Goal: Information Seeking & Learning: Get advice/opinions

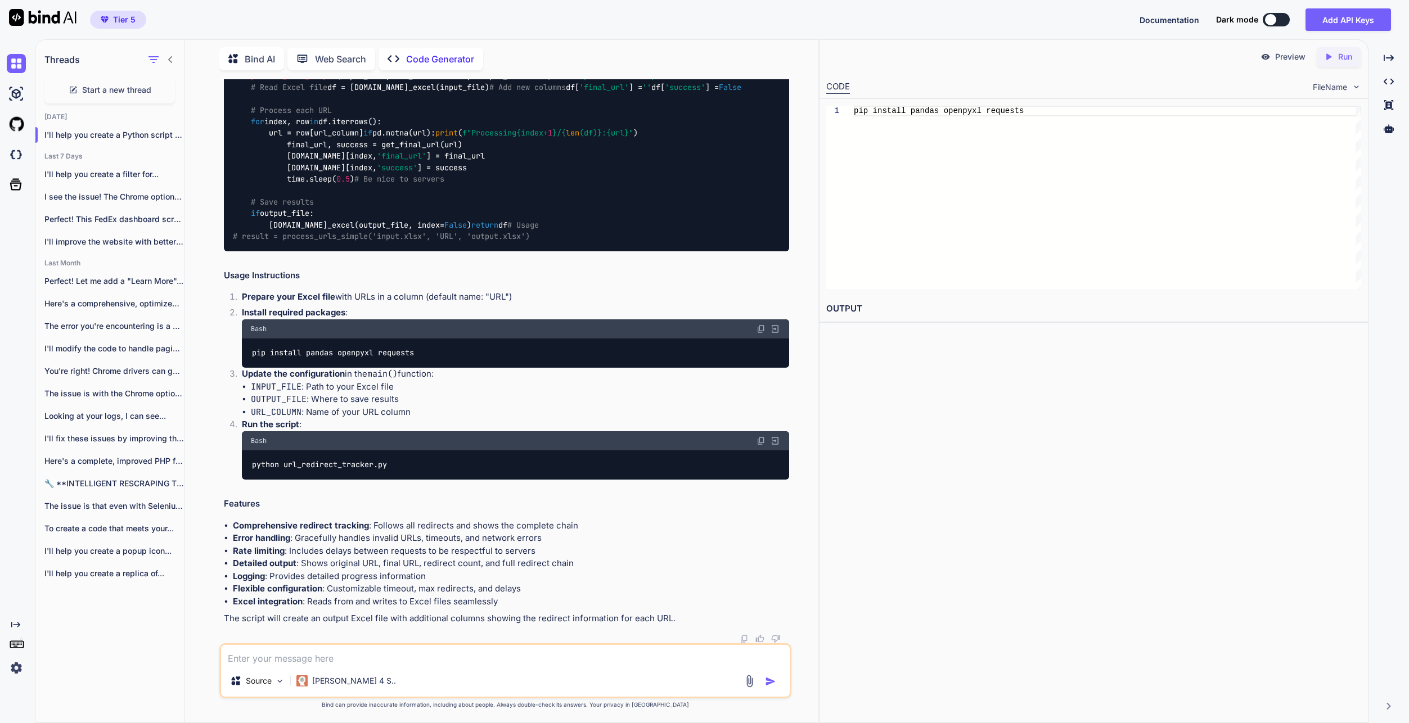
scroll to position [1075, 0]
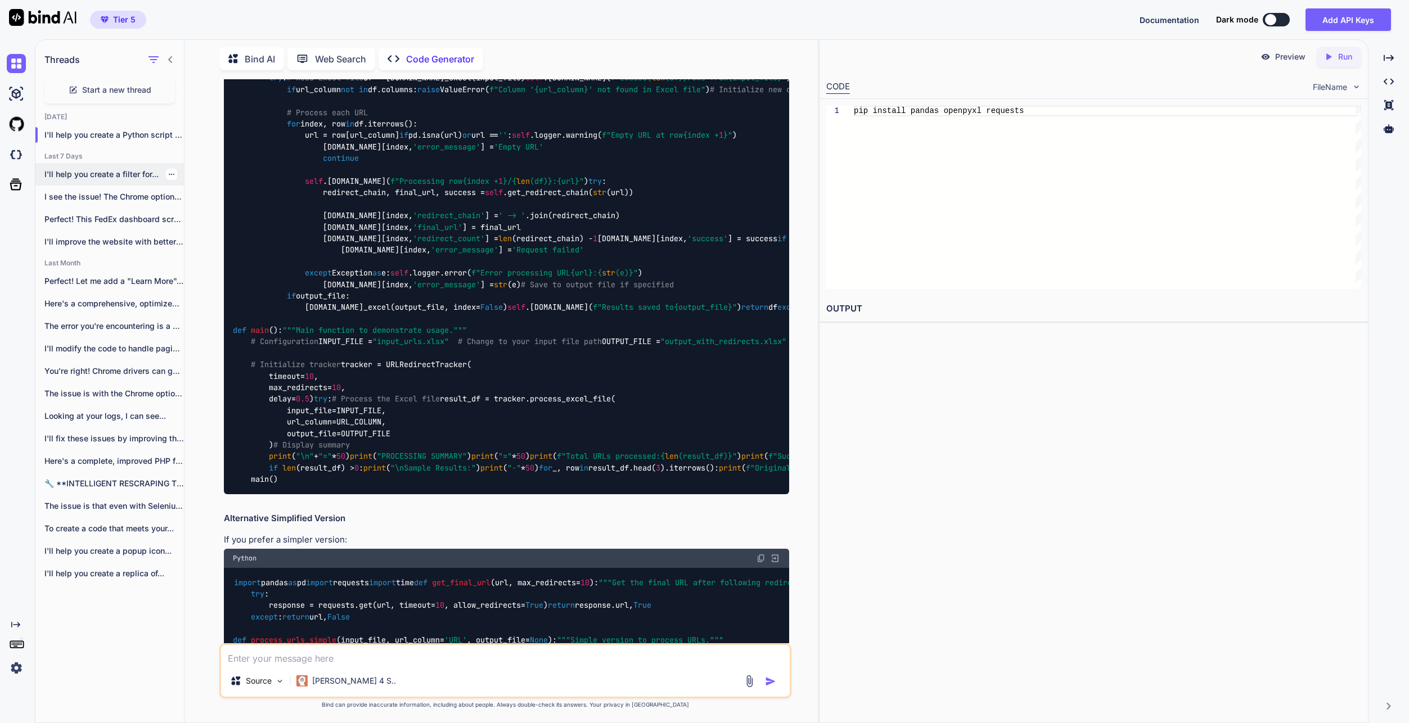
click at [144, 171] on p "I'll help you create a filter for..." at bounding box center [113, 174] width 139 height 11
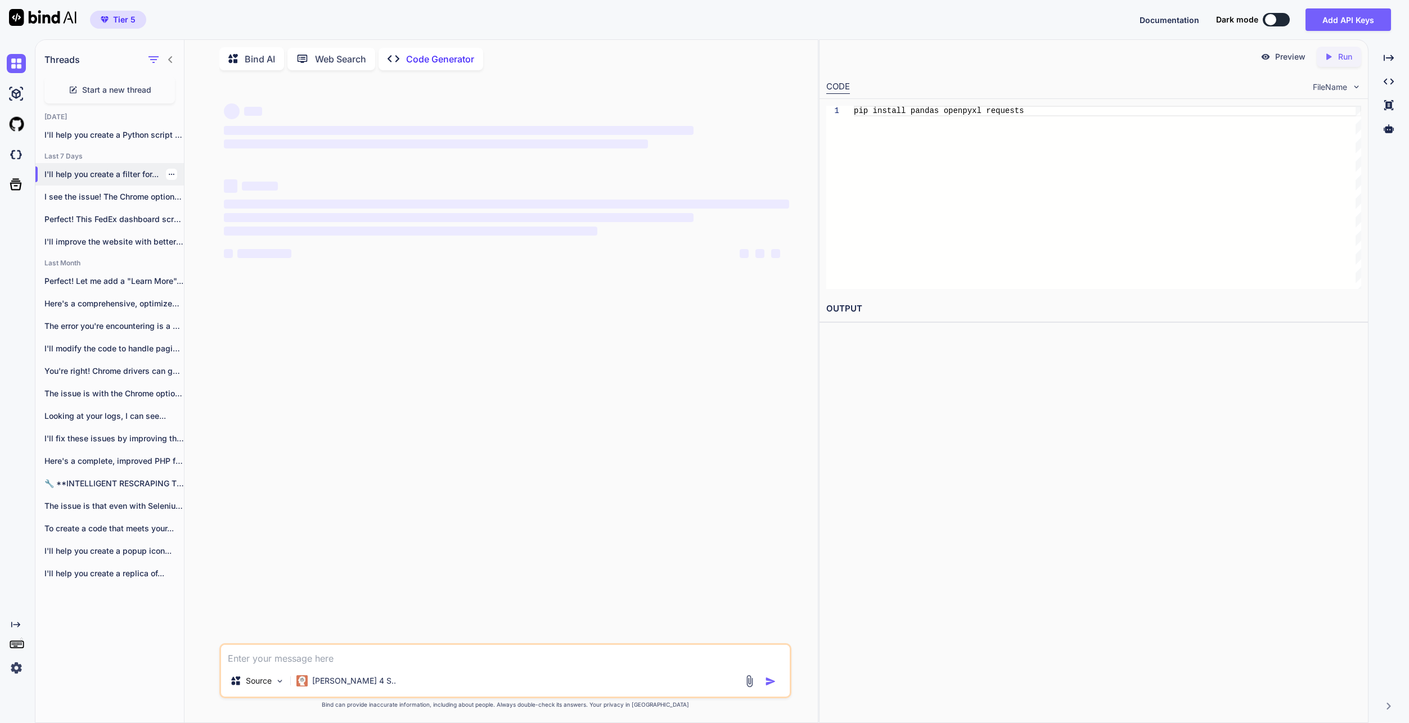
scroll to position [0, 0]
type textarea "x"
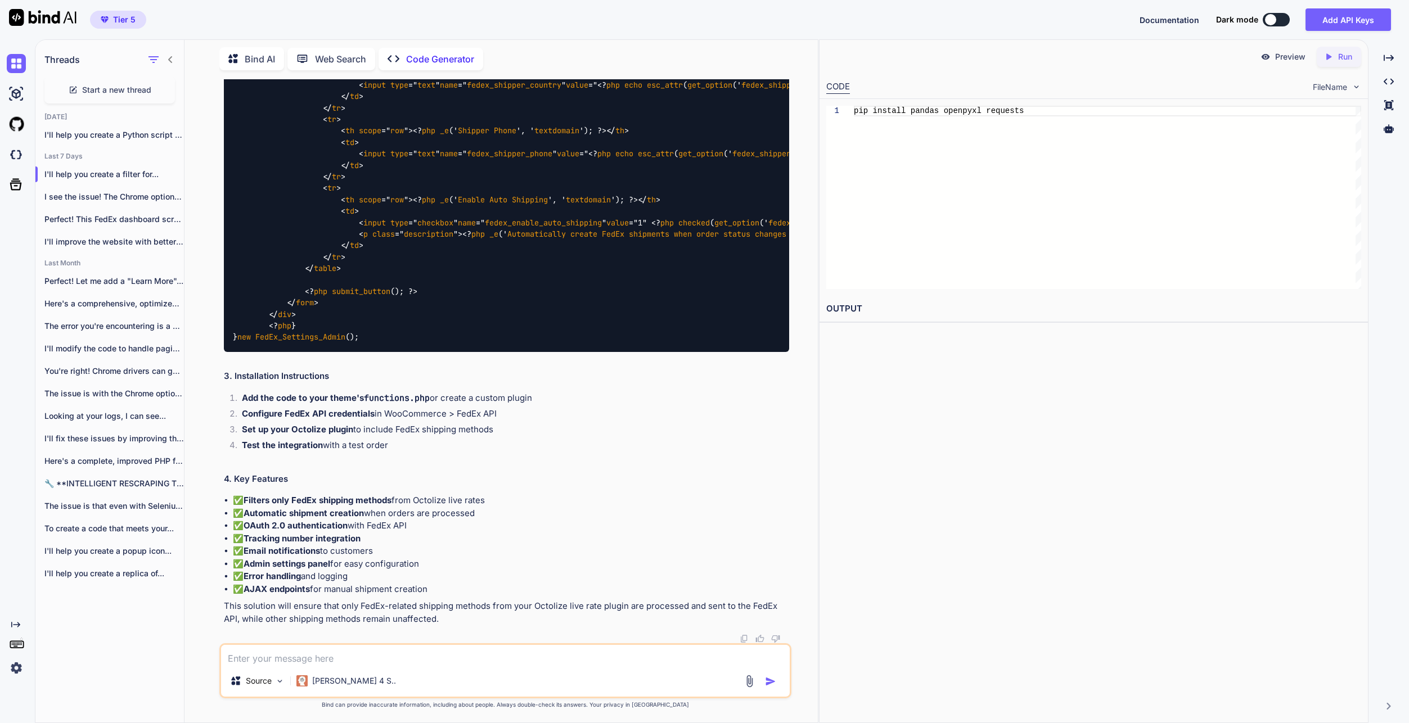
scroll to position [4611, 0]
drag, startPoint x: 233, startPoint y: 328, endPoint x: 611, endPoint y: 361, distance: 378.7
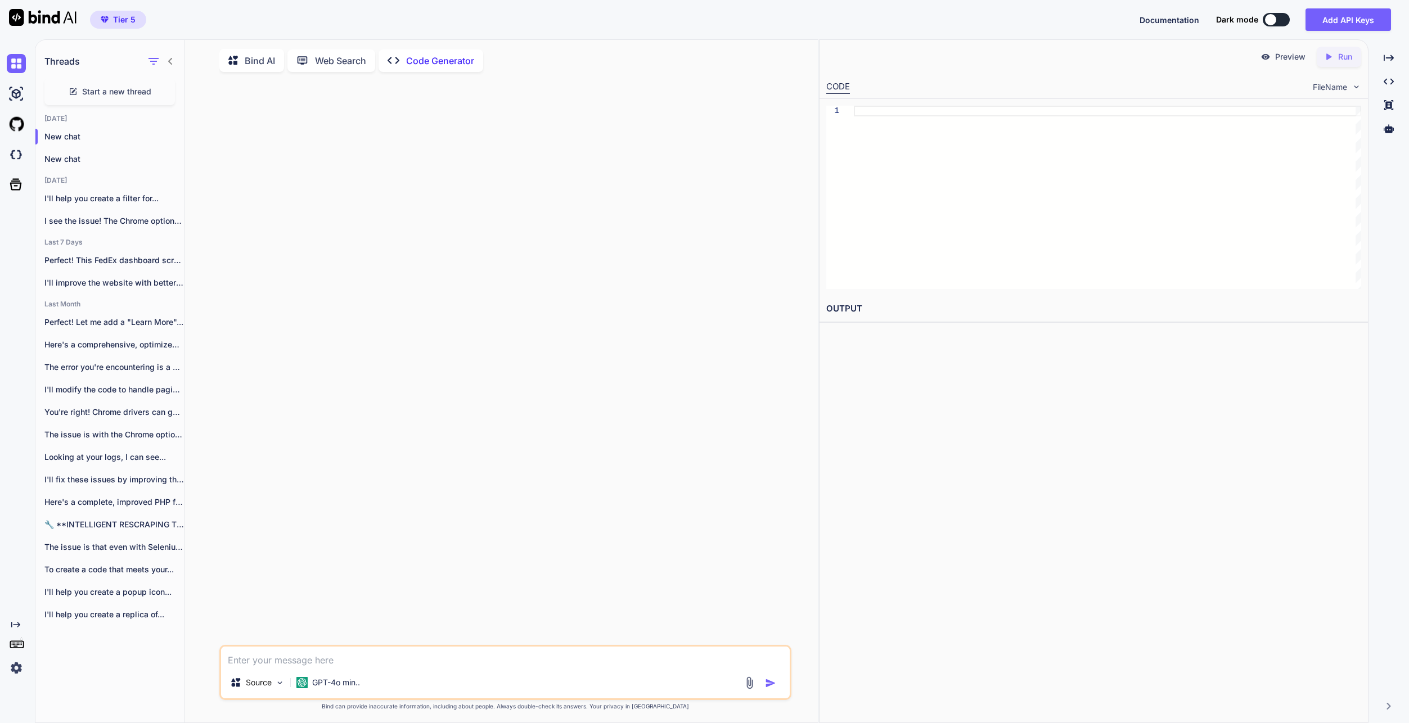
drag, startPoint x: 0, startPoint y: 0, endPoint x: 335, endPoint y: 656, distance: 736.6
click at [335, 656] on textarea at bounding box center [505, 657] width 568 height 20
click at [89, 200] on p "I'll help you create a filter for..." at bounding box center [113, 196] width 139 height 11
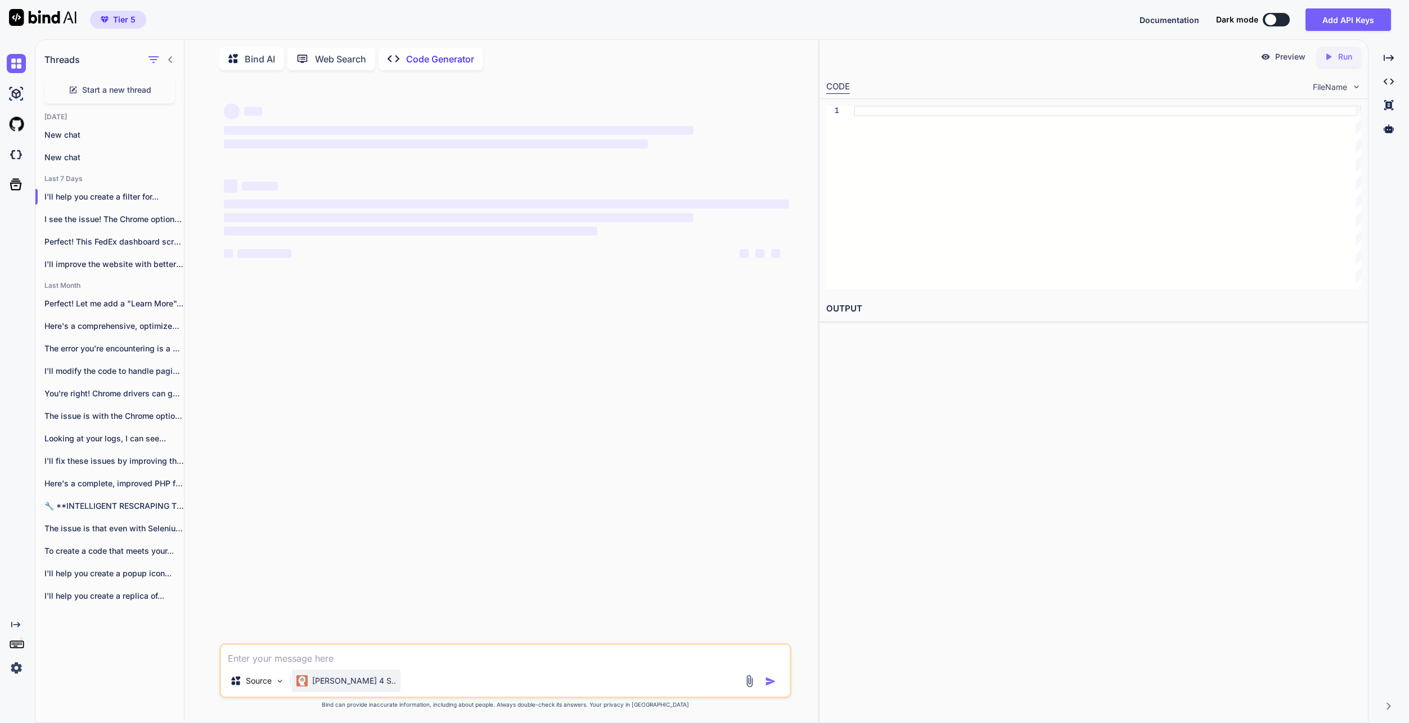
click at [344, 681] on p "[PERSON_NAME] 4 S.." at bounding box center [354, 680] width 84 height 11
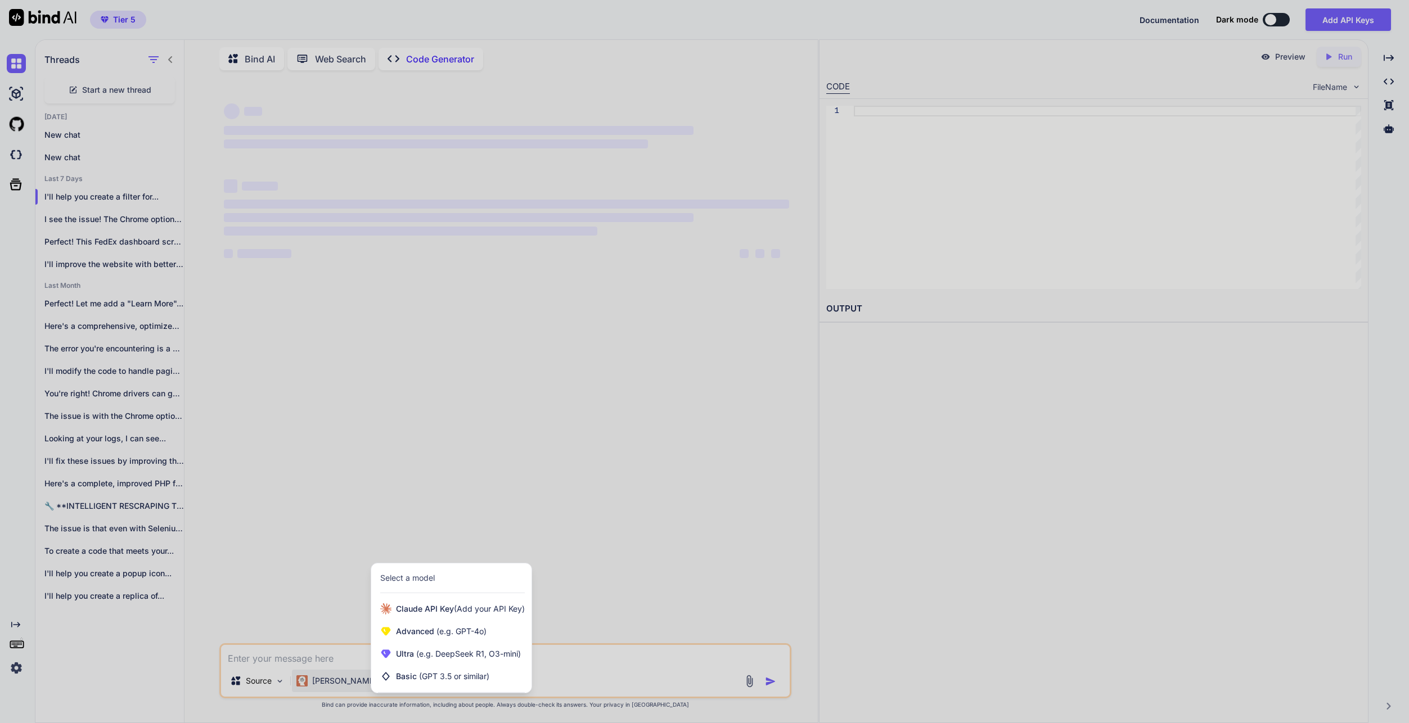
click at [344, 680] on div at bounding box center [704, 361] width 1409 height 723
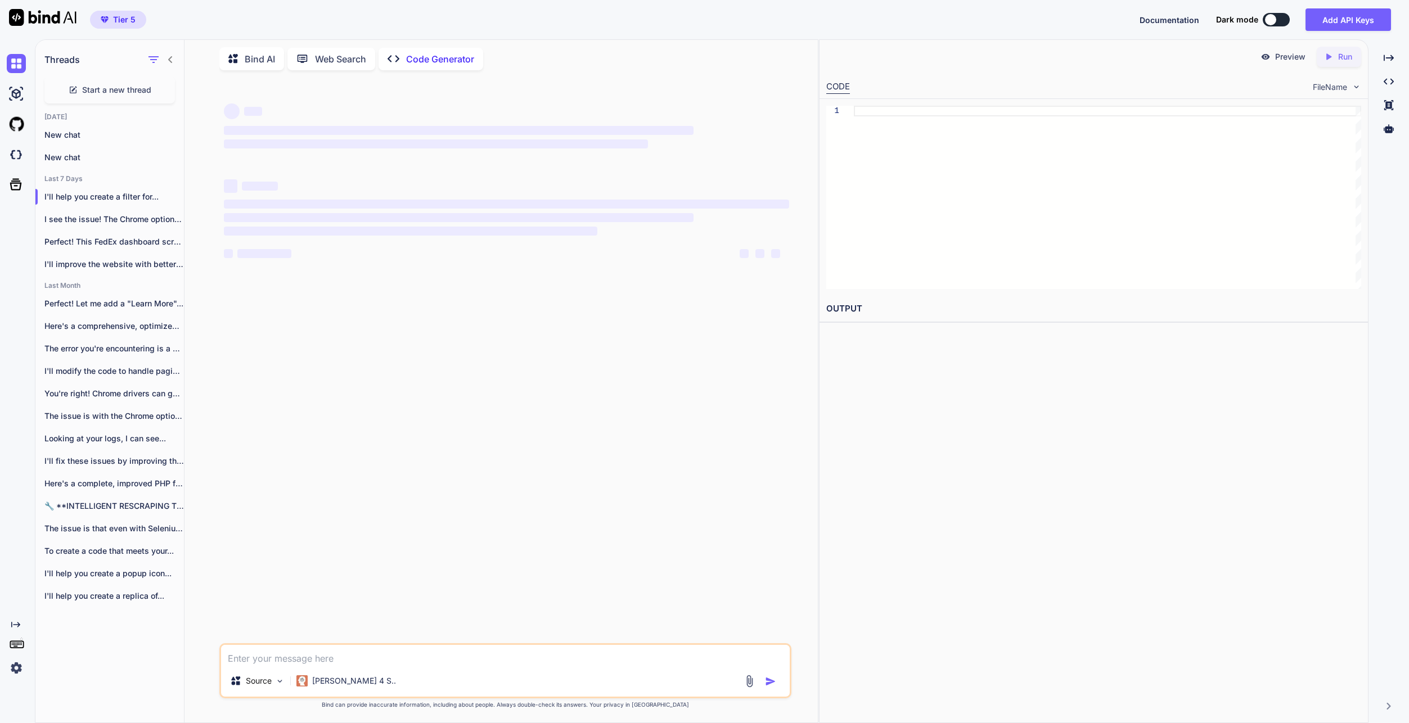
click at [339, 660] on textarea at bounding box center [505, 655] width 568 height 20
paste textarea "INTERNATIONAL_ECONOMY FedEx International Economy FEDEX_REGIONAL_ECONOMY FedEx …"
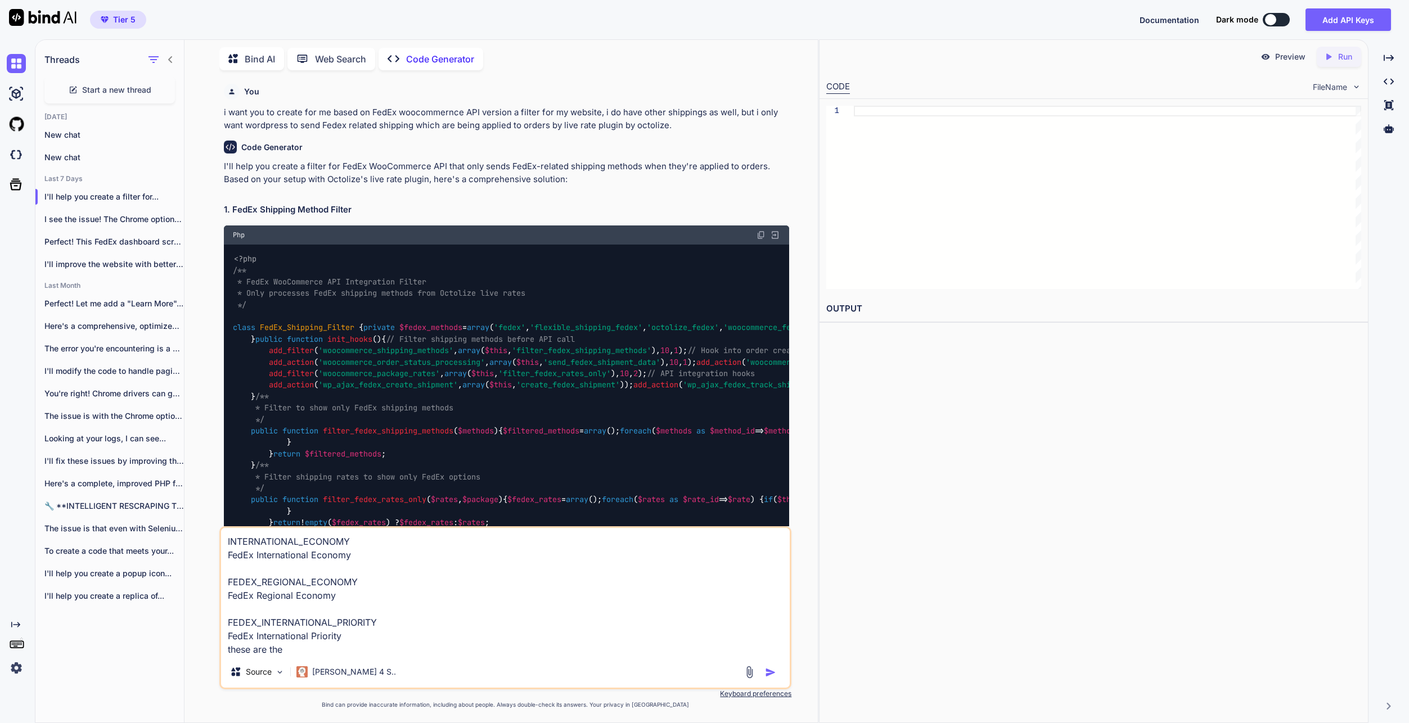
scroll to position [4, 0]
type textarea "INTERNATIONAL_ECONOMY FedEx International Economy FEDEX_REGIONAL_ECONOMY FedEx …"
click at [634, 649] on textarea "INTERNATIONAL_ECONOMY FedEx International Economy FEDEX_REGIONAL_ECONOMY FedEx …" at bounding box center [505, 592] width 568 height 128
click at [756, 673] on img at bounding box center [749, 672] width 13 height 13
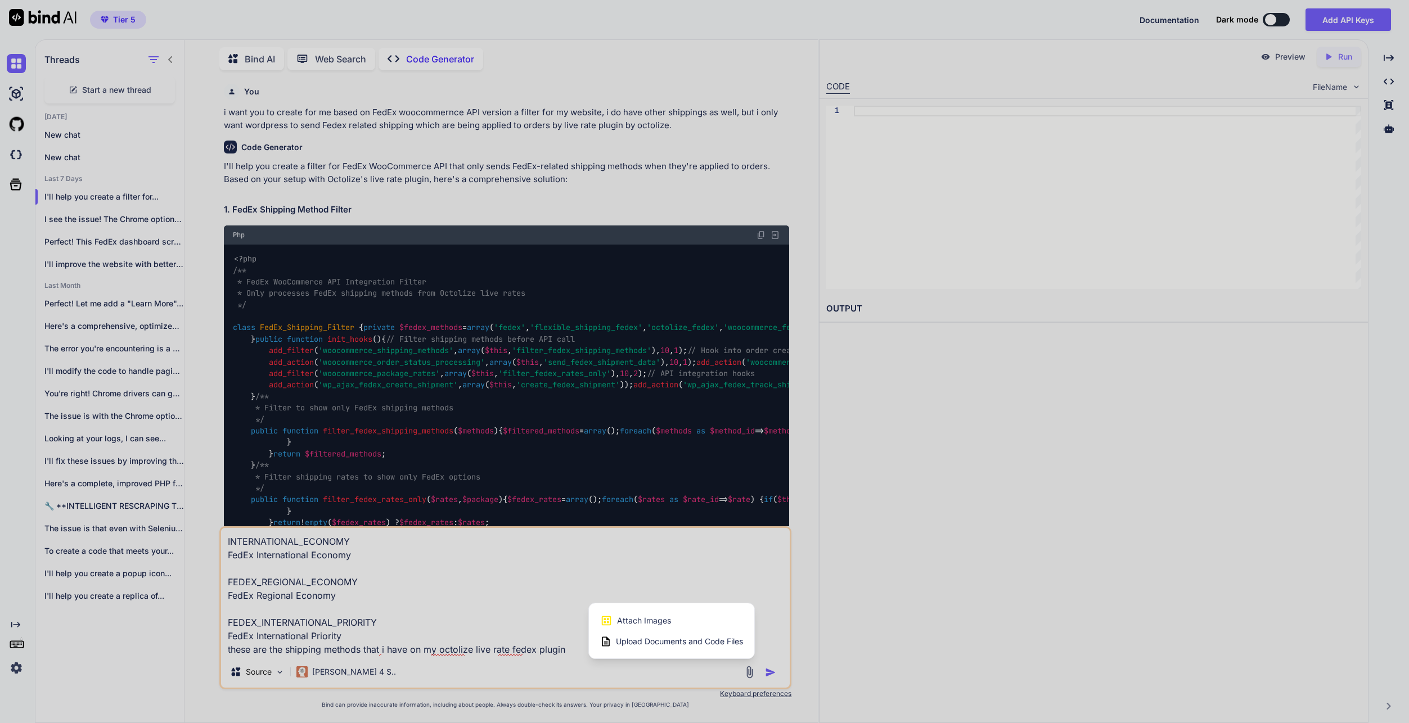
click at [675, 622] on div "Attach Images Image attachments are only supported in Claude and Gemini models." at bounding box center [671, 620] width 143 height 21
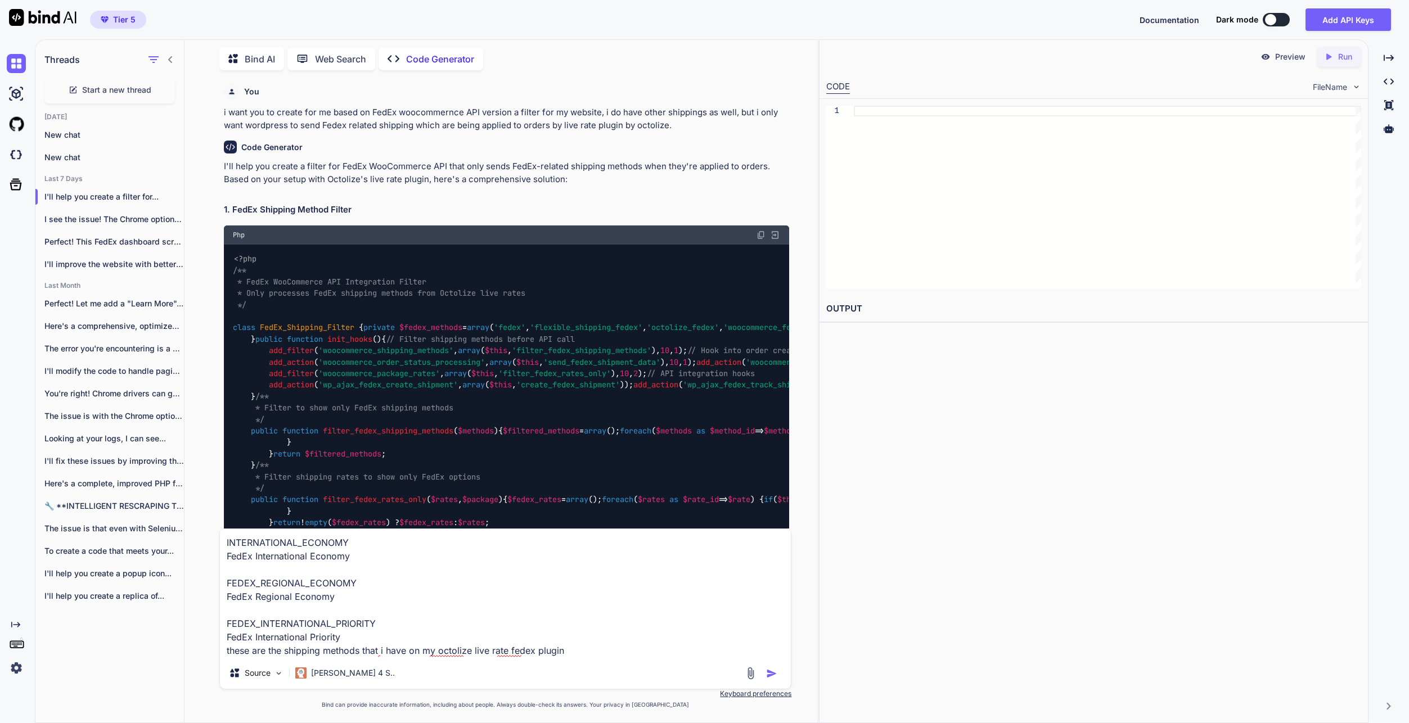
type input "C:\fakepath\Screenshot 2025-08-12 170335.png"
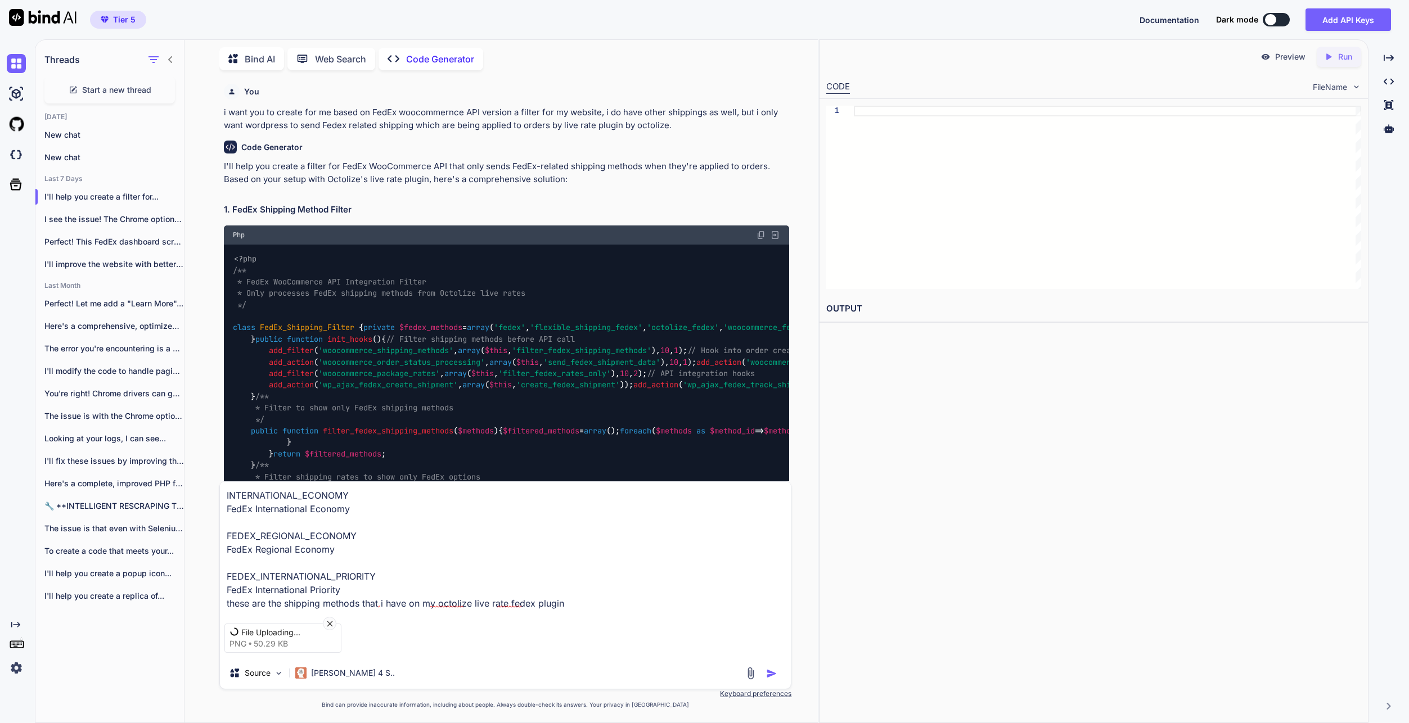
click at [588, 604] on textarea "INTERNATIONAL_ECONOMY FedEx International Economy FEDEX_REGIONAL_ECONOMY FedEx …" at bounding box center [505, 546] width 571 height 128
type textarea "INTERNATIONAL_ECONOMY FedEx International Economy FEDEX_REGIONAL_ECONOMY FedEx …"
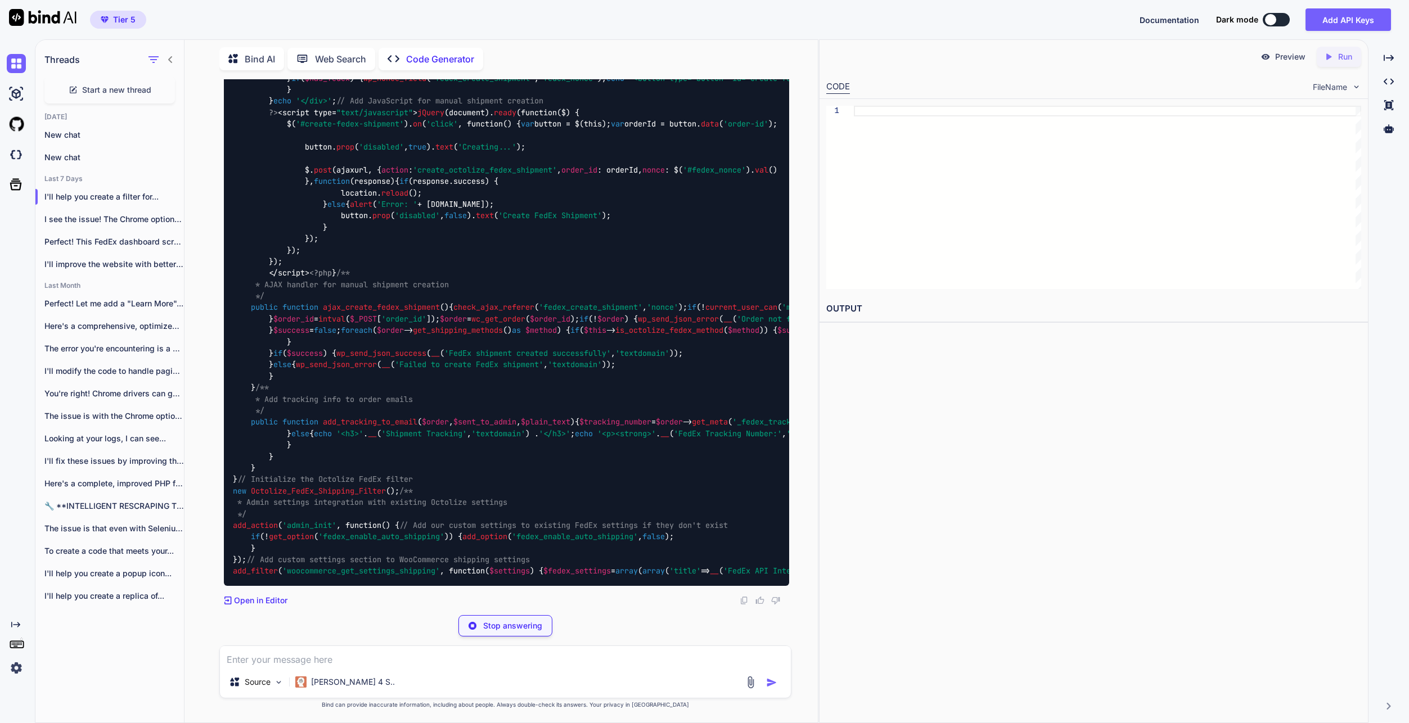
scroll to position [14526, 0]
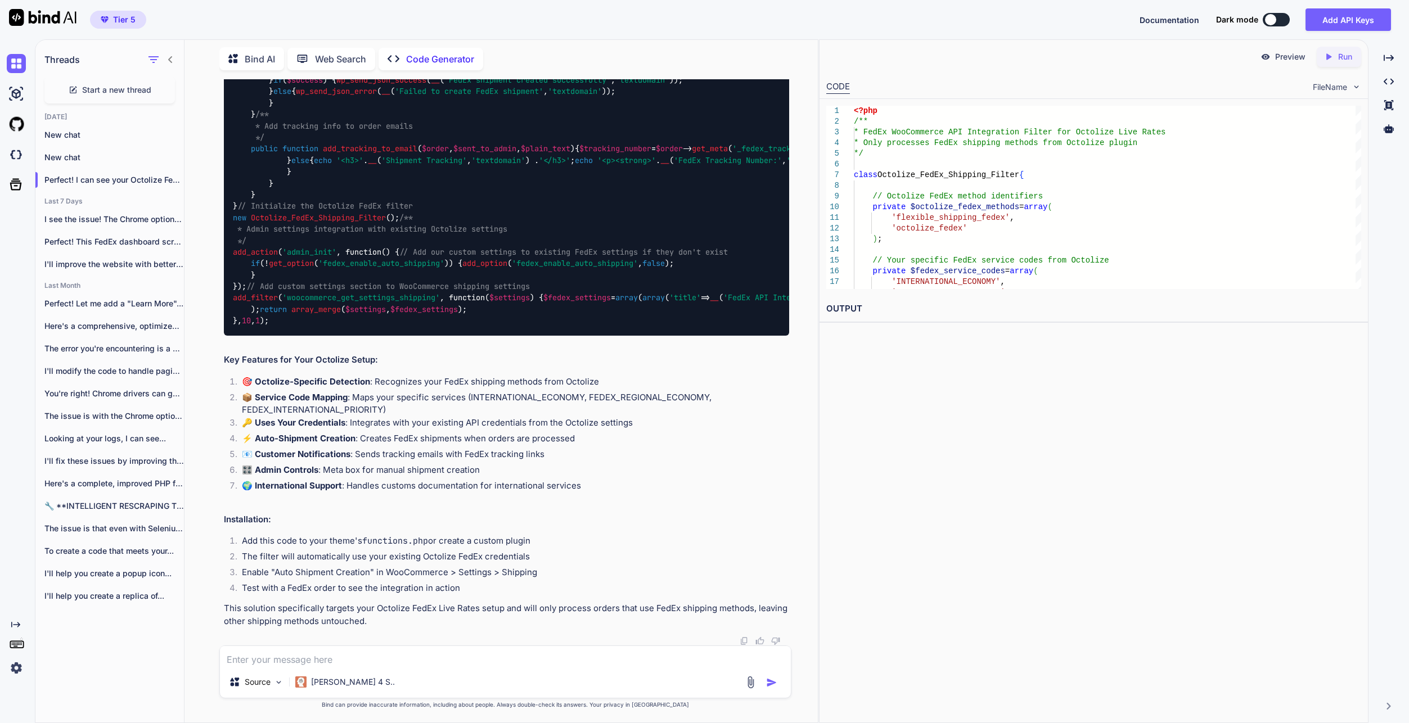
scroll to position [14971, 0]
click at [454, 656] on textarea at bounding box center [505, 656] width 571 height 20
click at [476, 658] on textarea at bounding box center [505, 656] width 571 height 20
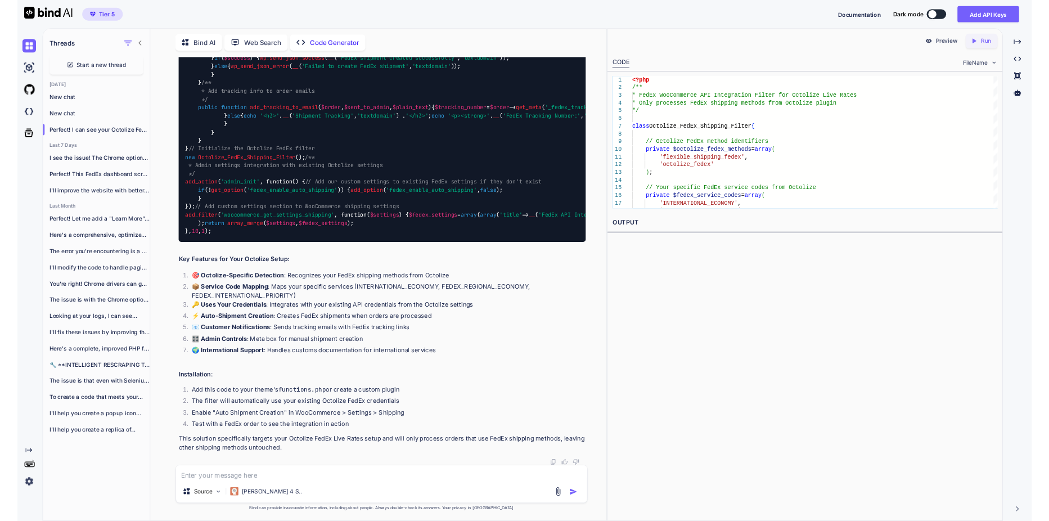
scroll to position [6930, 0]
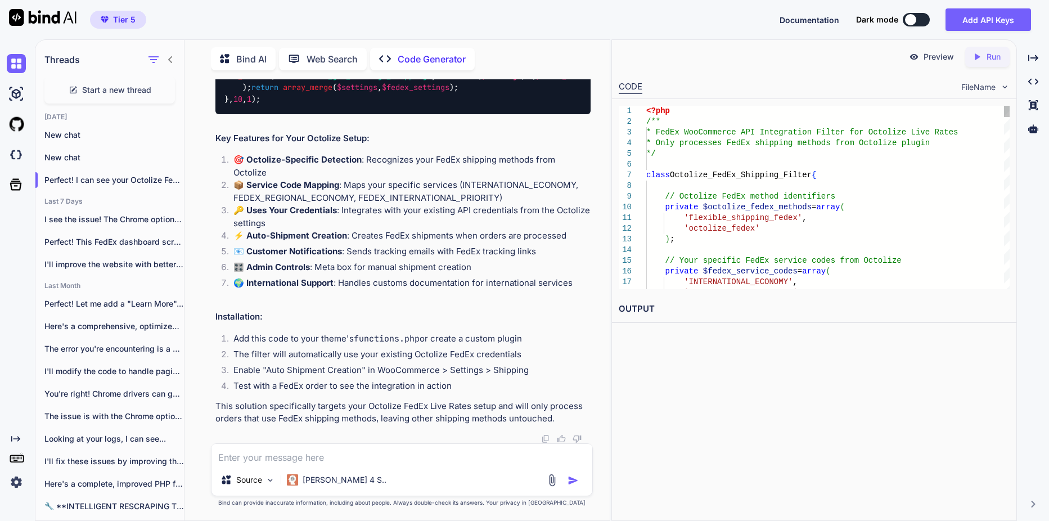
scroll to position [6955, 0]
click at [312, 458] on textarea at bounding box center [401, 454] width 381 height 20
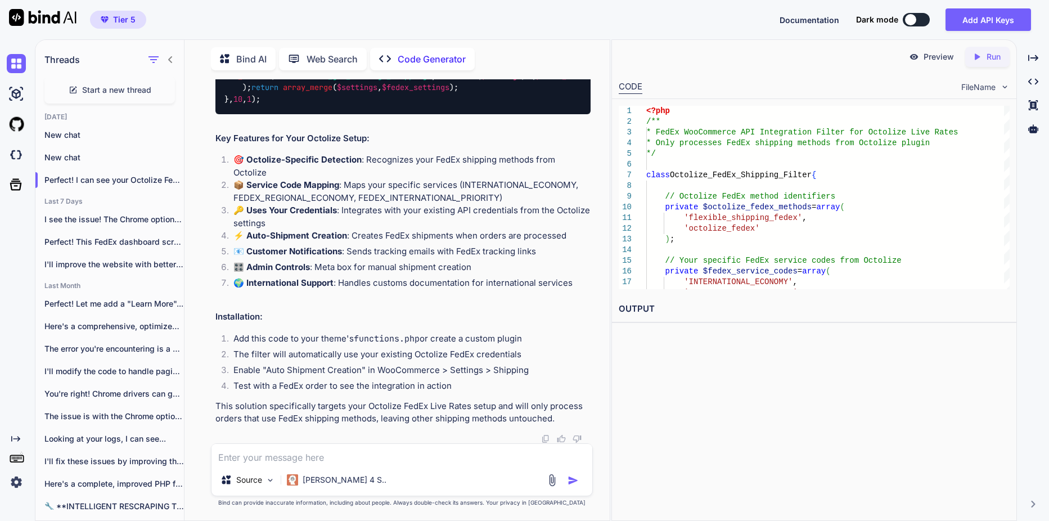
click at [319, 444] on textarea at bounding box center [401, 454] width 381 height 20
click at [551, 483] on img at bounding box center [551, 479] width 13 height 13
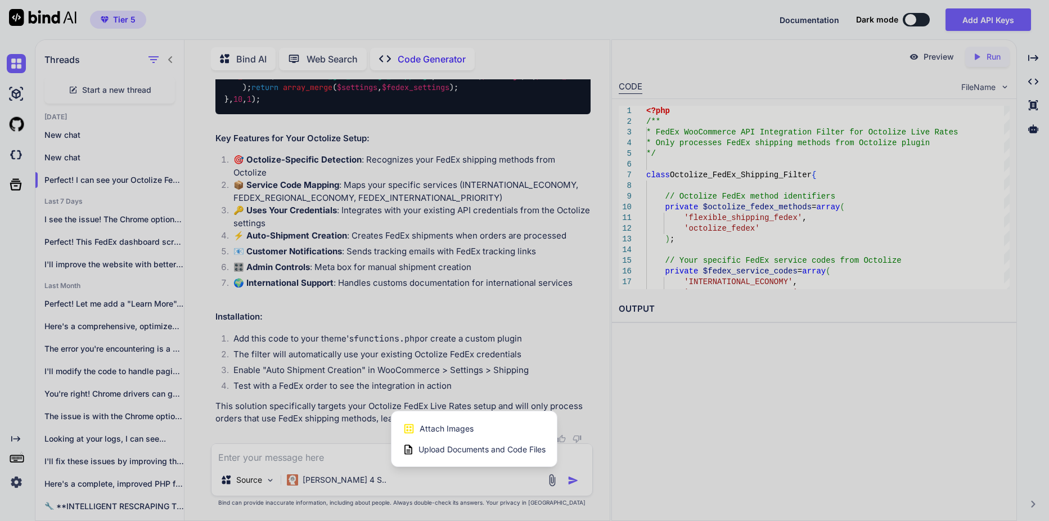
click at [472, 435] on div "Attach Images Image attachments are only supported in Claude and Gemini models." at bounding box center [474, 428] width 143 height 21
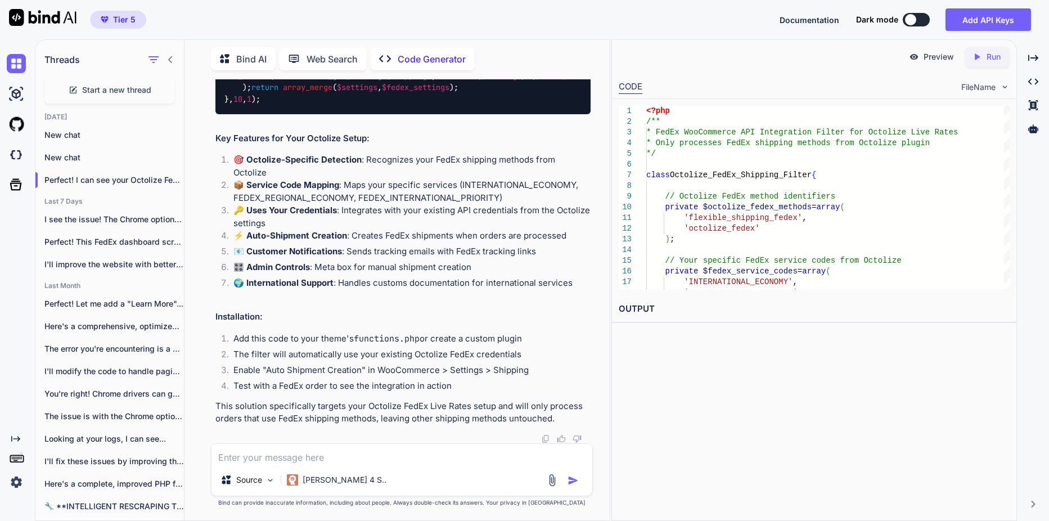
type input "C:\fakepath\Screenshot [DATE] 171545.png"
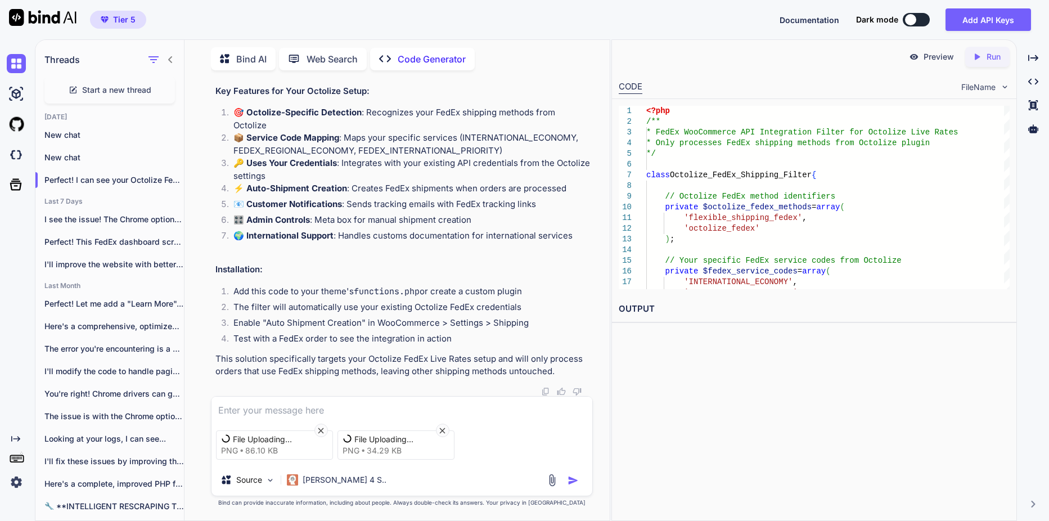
click at [282, 401] on textarea at bounding box center [401, 406] width 381 height 20
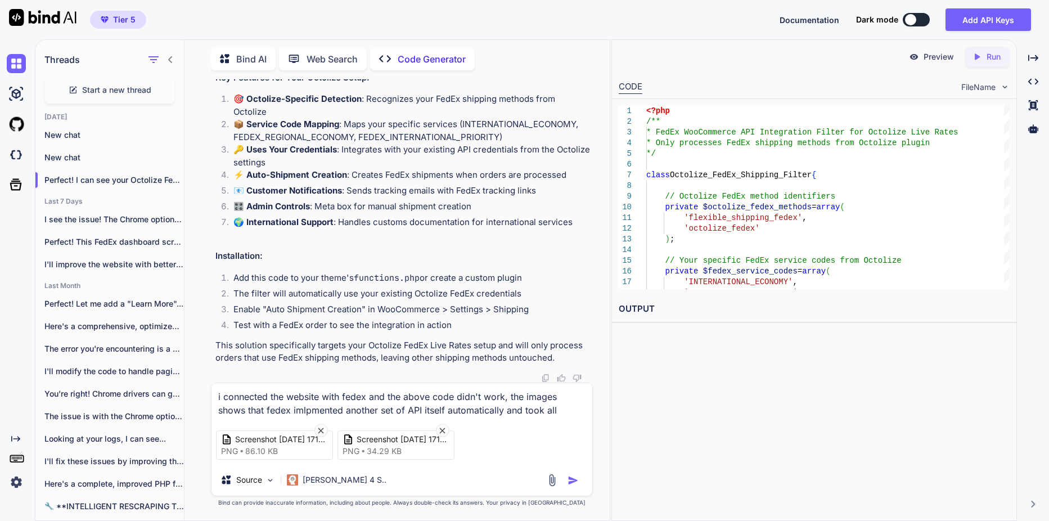
type textarea "i connected the website with fedex and the above code didn't work, the images s…"
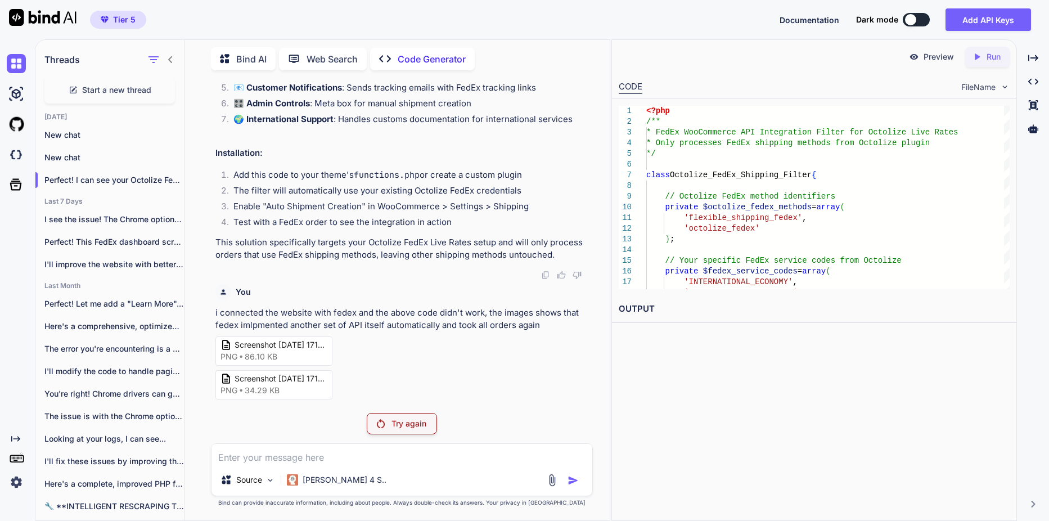
scroll to position [15379, 0]
click at [405, 427] on p "Try again" at bounding box center [408, 423] width 35 height 11
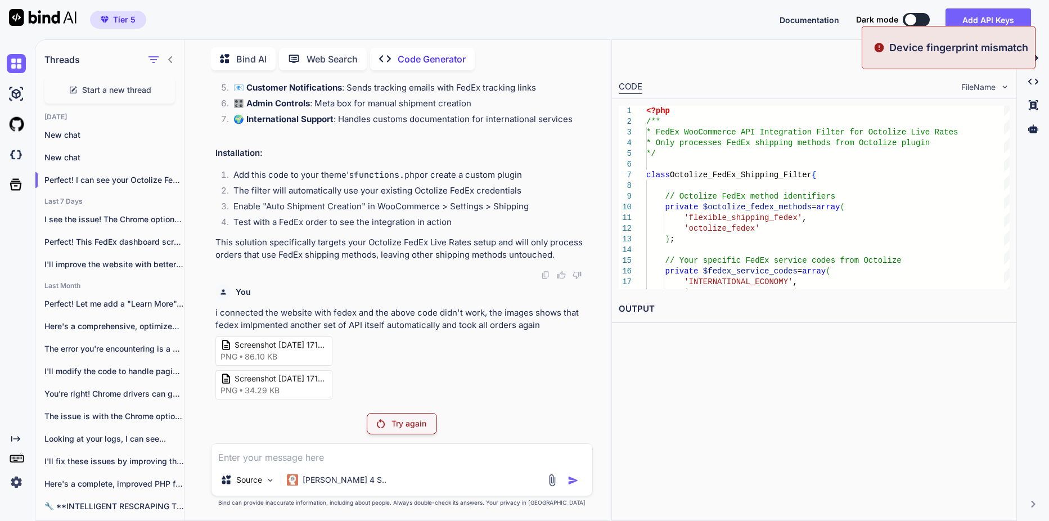
scroll to position [15410, 0]
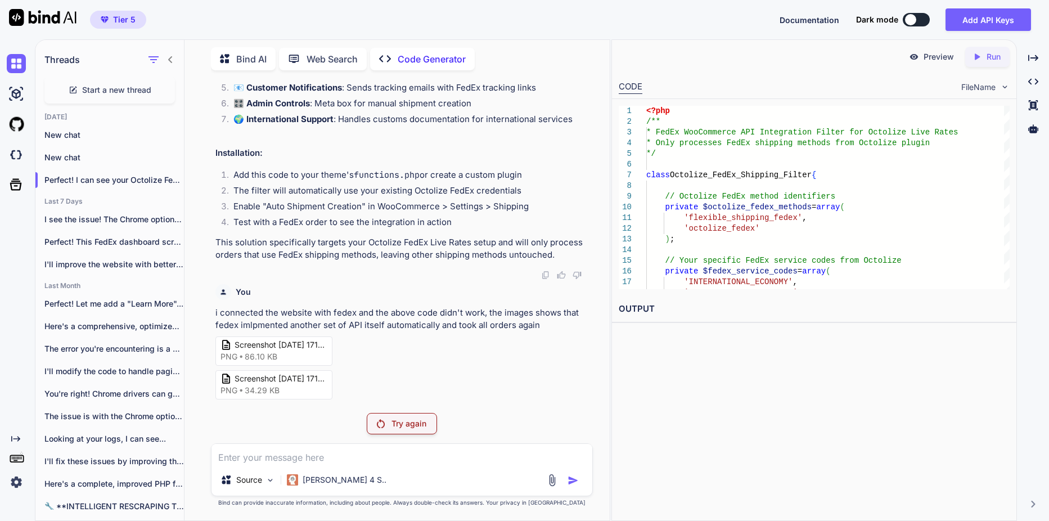
click at [254, 318] on p "i connected the website with fedex and the above code didn't work, the images s…" at bounding box center [402, 318] width 375 height 25
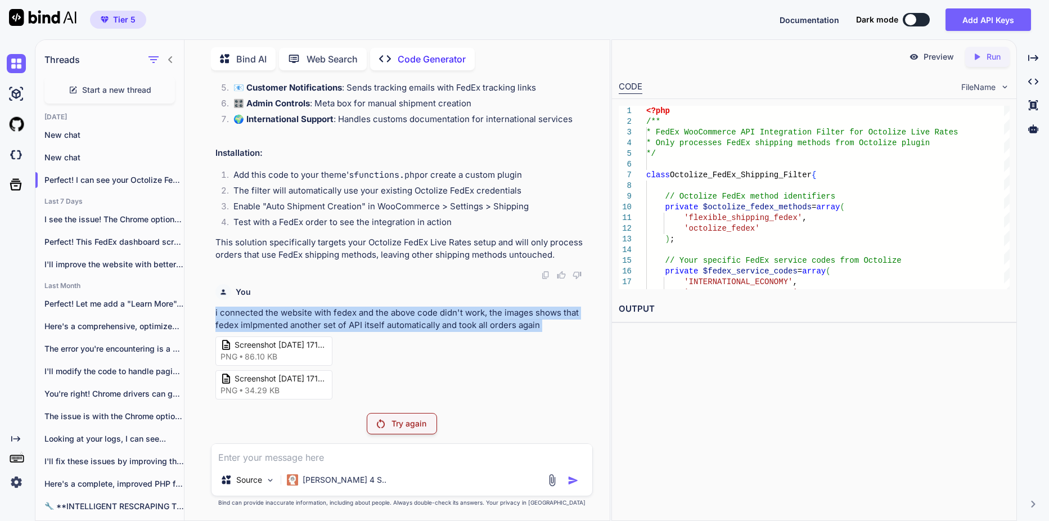
click at [254, 318] on p "i connected the website with fedex and the above code didn't work, the images s…" at bounding box center [402, 318] width 375 height 25
copy div "i connected the website with fedex and the above code didn't work, the images s…"
click at [13, 479] on img at bounding box center [16, 481] width 19 height 19
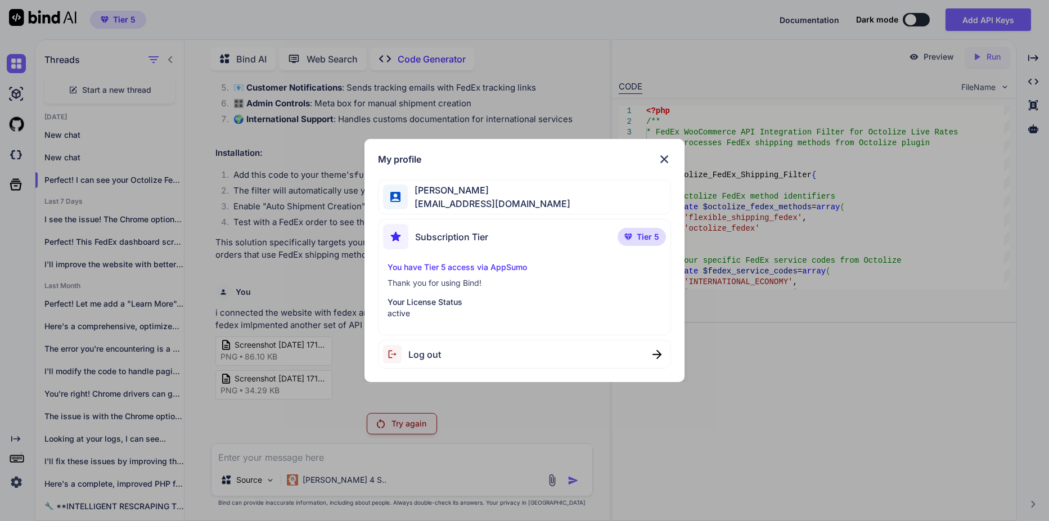
click at [673, 412] on div "My profile [PERSON_NAME] [EMAIL_ADDRESS][DOMAIN_NAME] Subscription Tier Tier 5 …" at bounding box center [524, 260] width 1049 height 521
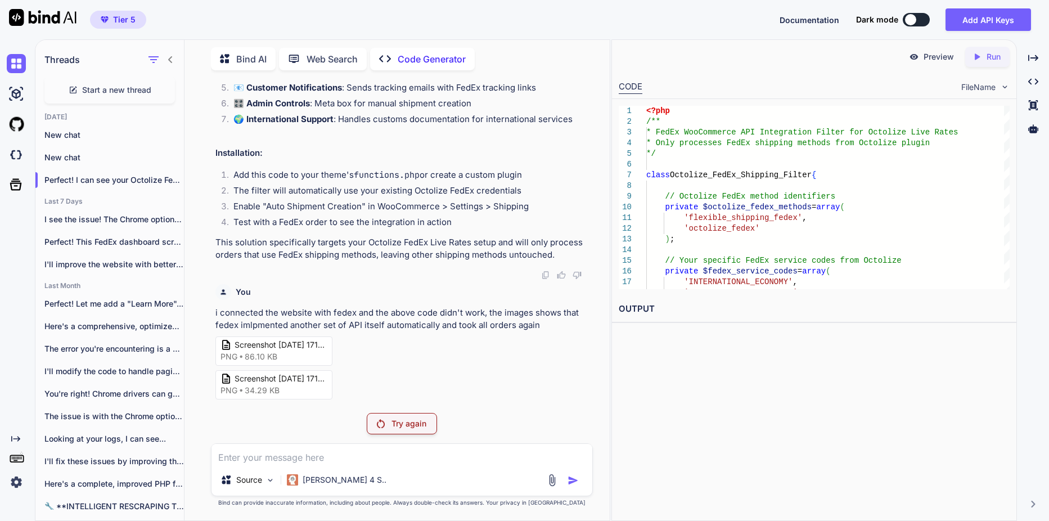
click at [673, 412] on div "Preview Created with Pixso. Run CODE FileName 1 2 3 4 5 6 7 8 9 10 11 12 13 14 …" at bounding box center [813, 279] width 405 height 481
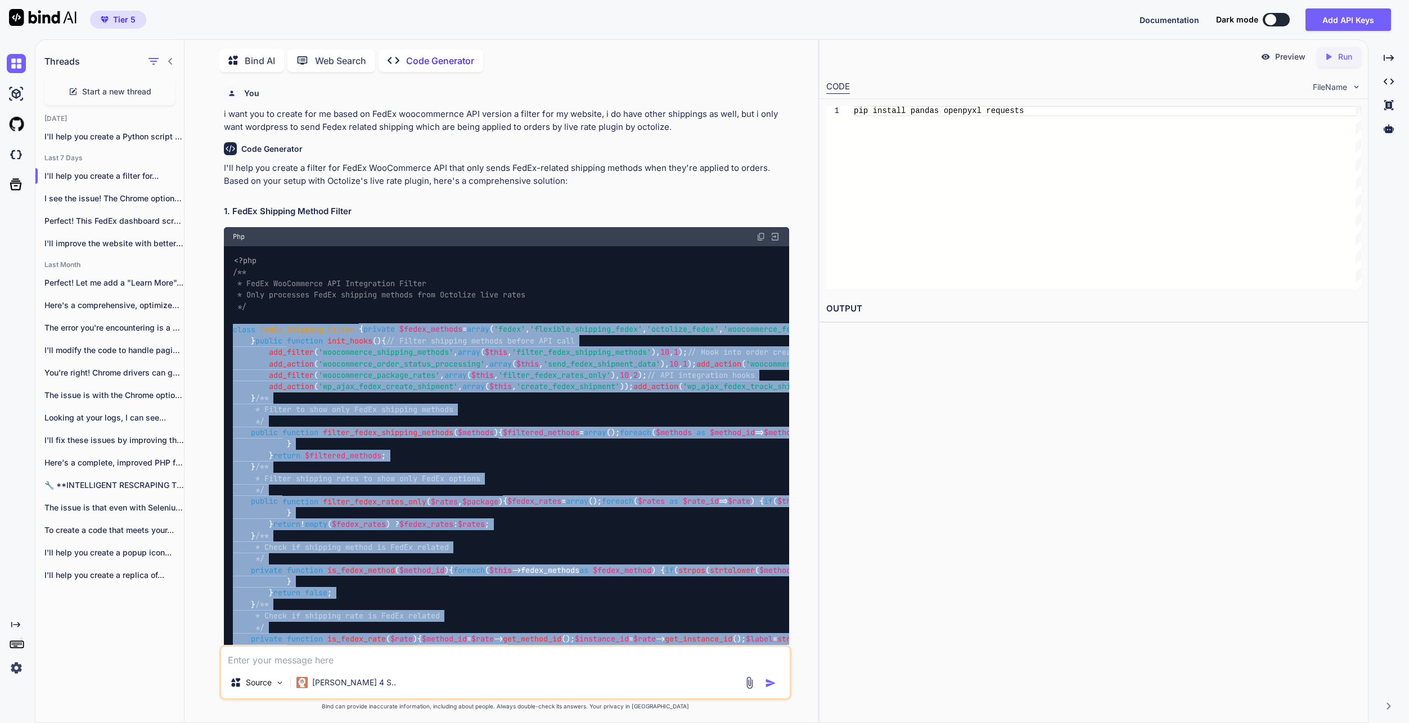
scroll to position [4611, 0]
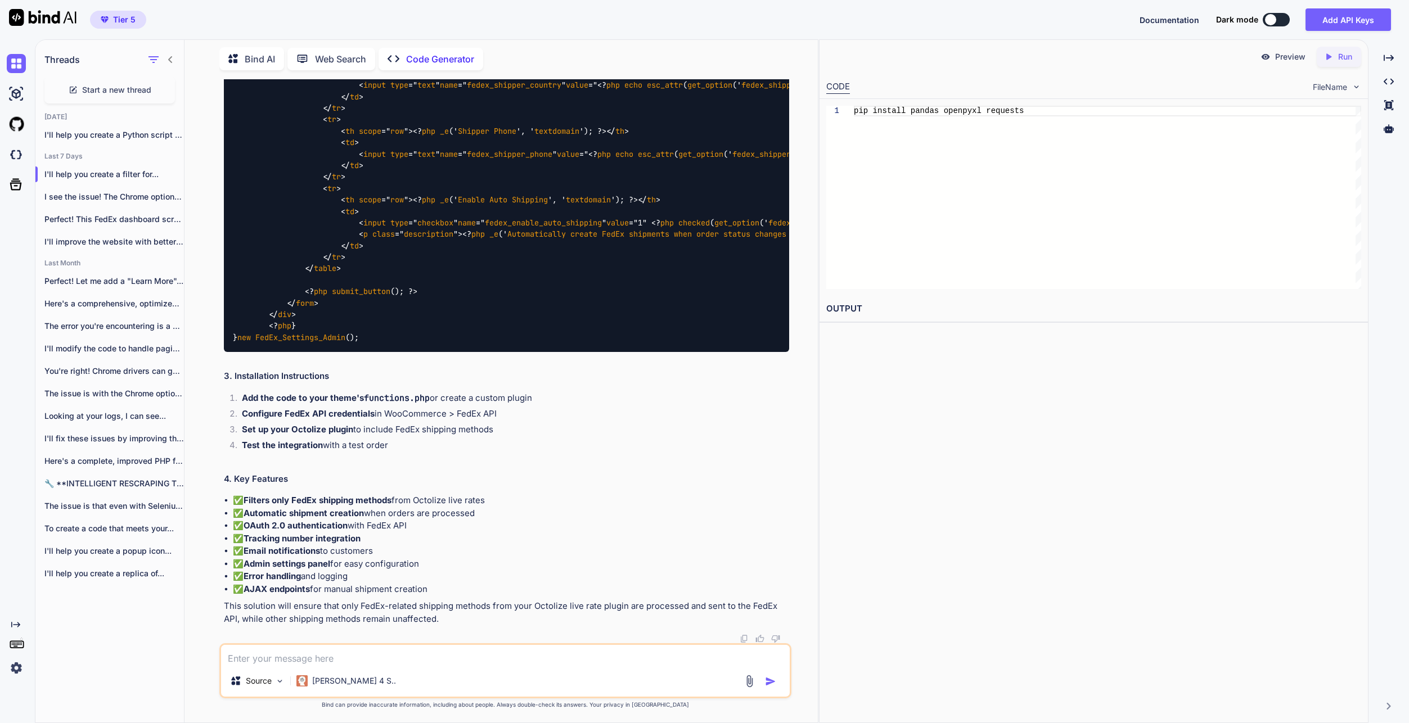
click at [1050, 420] on div "Preview Created with Pixso. Run CODE FileName 1 pip install pandas openpyxl req…" at bounding box center [1093, 381] width 549 height 684
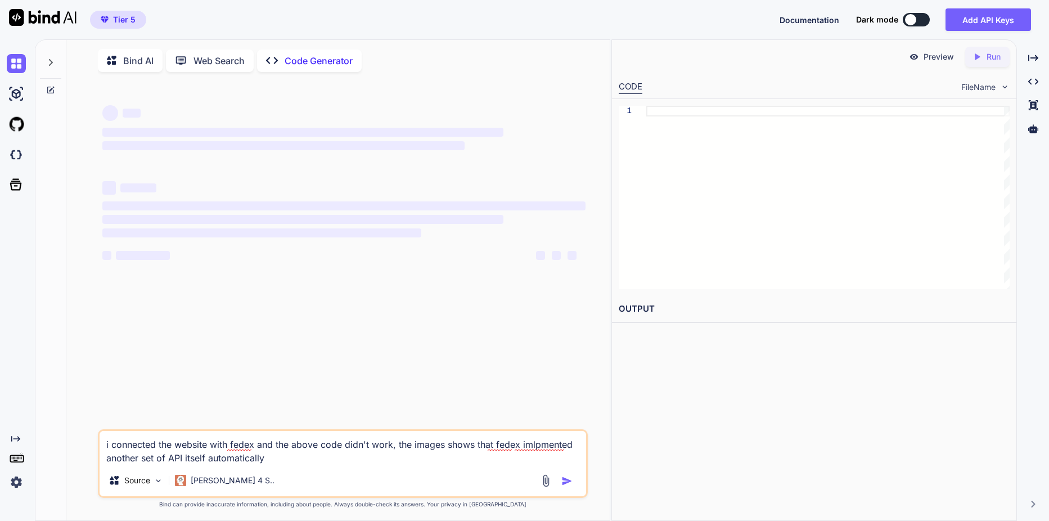
type textarea "x"
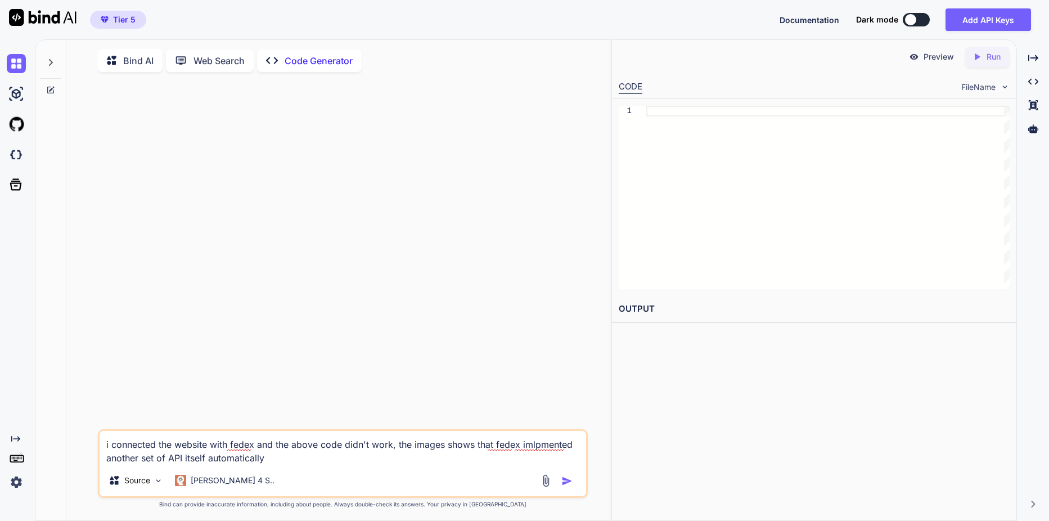
click at [14, 480] on img at bounding box center [16, 481] width 19 height 19
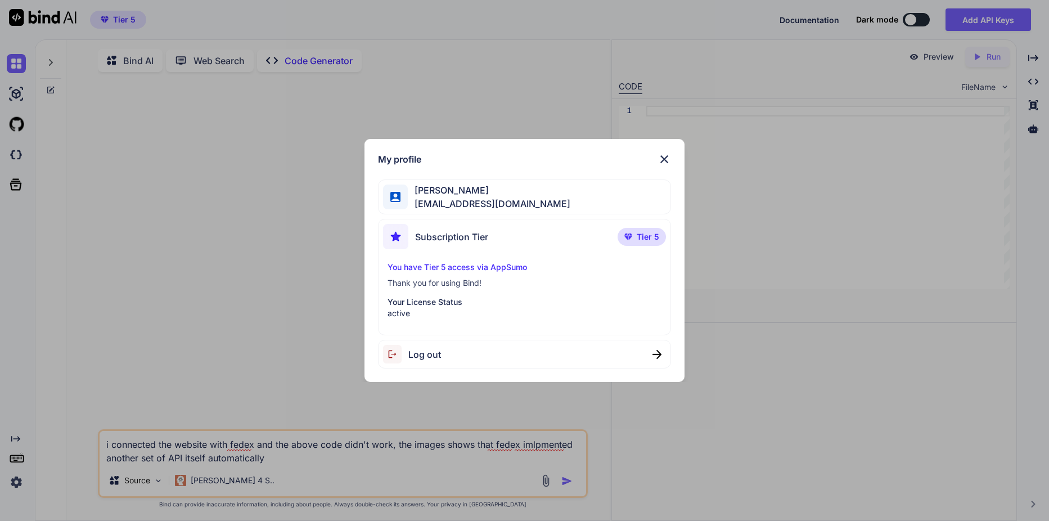
click at [885, 453] on div "My profile Yves Beljean swissmadedirect@gmail.com Subscription Tier Tier 5 You …" at bounding box center [524, 260] width 1049 height 521
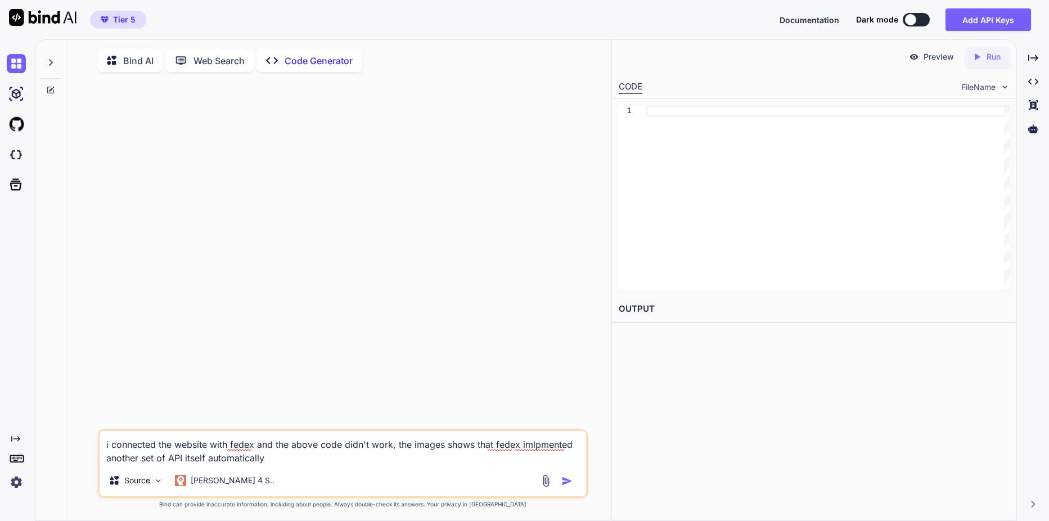
drag, startPoint x: 351, startPoint y: 362, endPoint x: 337, endPoint y: 362, distance: 14.6
click at [351, 362] on div at bounding box center [344, 255] width 488 height 348
click at [9, 486] on img at bounding box center [16, 481] width 19 height 19
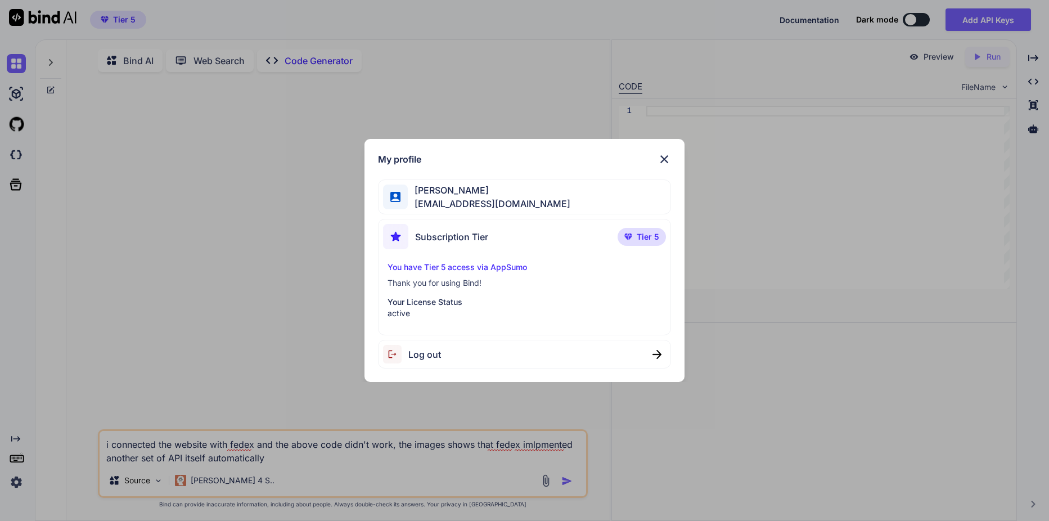
click at [283, 318] on div "My profile [PERSON_NAME] [EMAIL_ADDRESS][DOMAIN_NAME] Subscription Tier Tier 5 …" at bounding box center [524, 260] width 1049 height 521
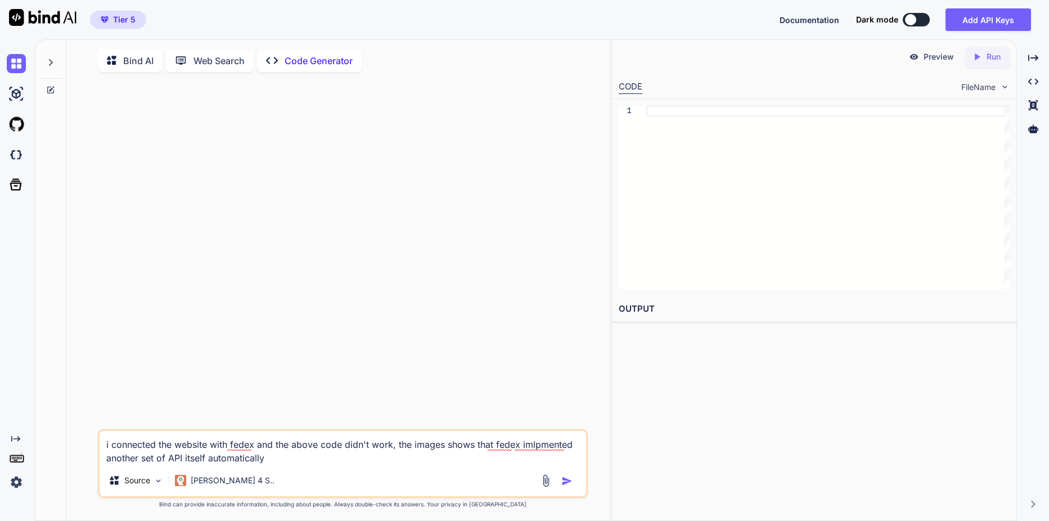
click at [8, 482] on img at bounding box center [16, 481] width 19 height 19
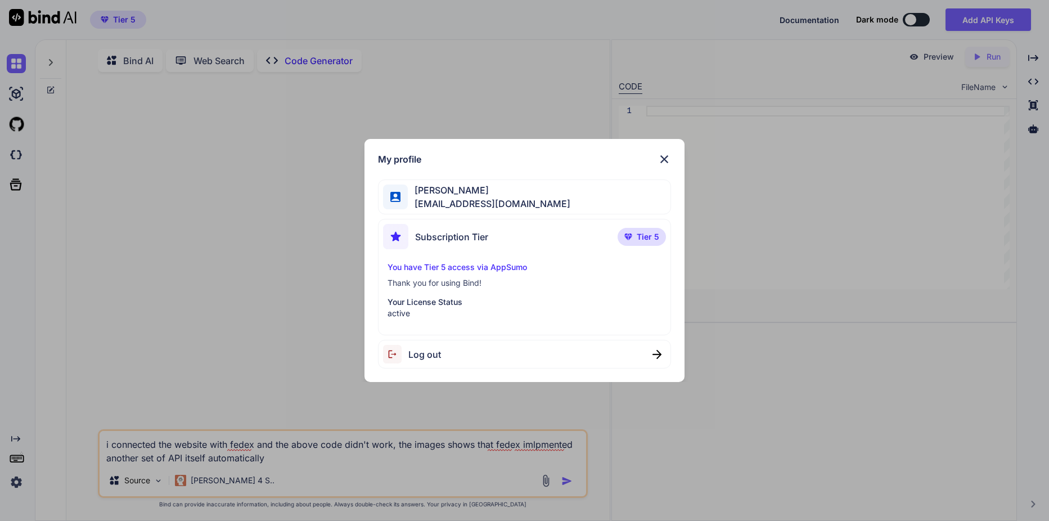
click at [454, 355] on div "Log out" at bounding box center [525, 354] width 294 height 29
type textarea "x"
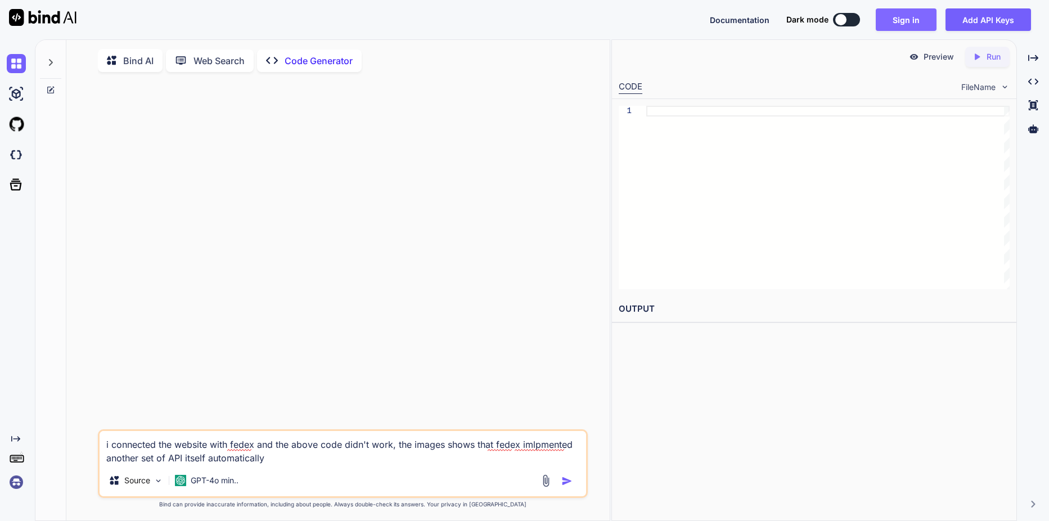
click at [893, 26] on button "Sign in" at bounding box center [906, 19] width 61 height 22
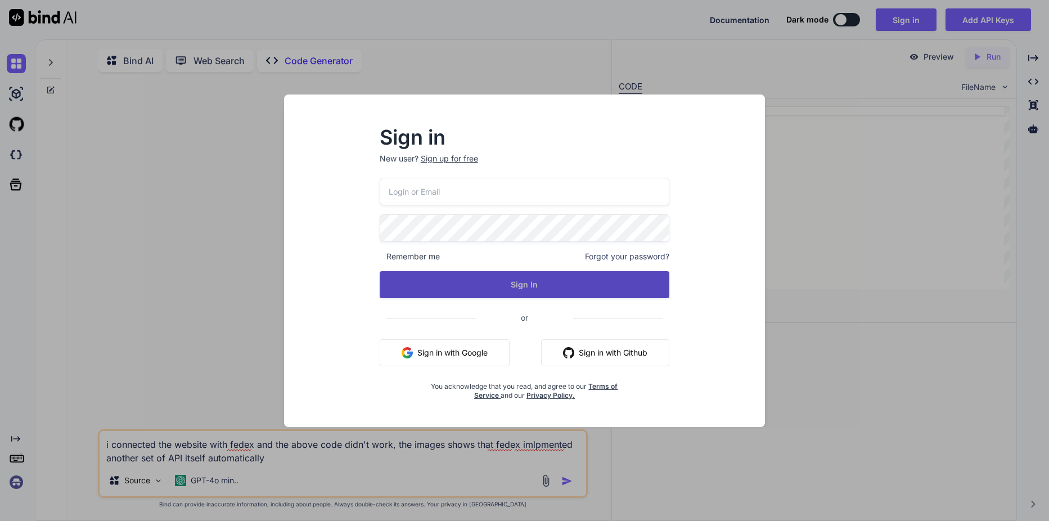
type input "[EMAIL_ADDRESS][DOMAIN_NAME]"
click at [519, 286] on button "Sign In" at bounding box center [525, 284] width 290 height 27
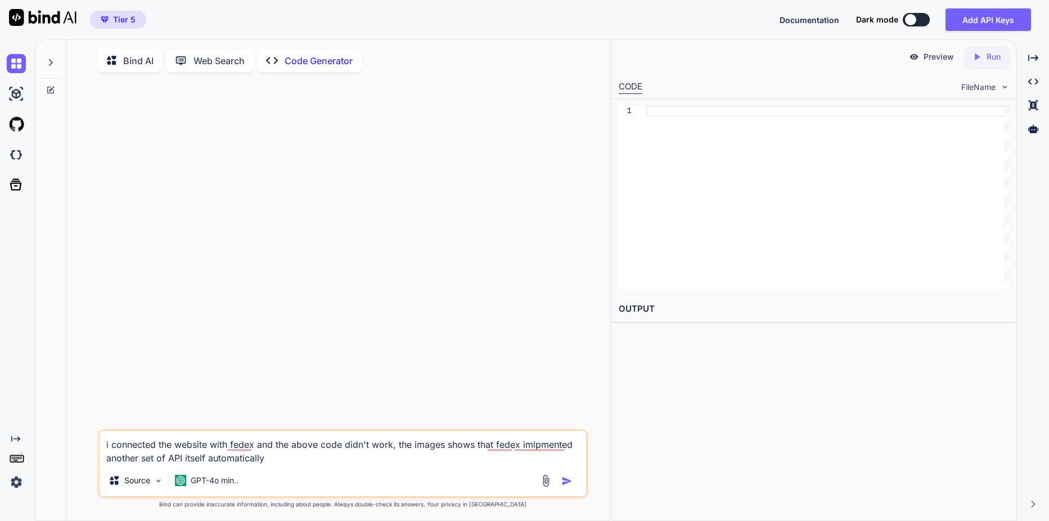
click at [52, 57] on div at bounding box center [50, 59] width 21 height 39
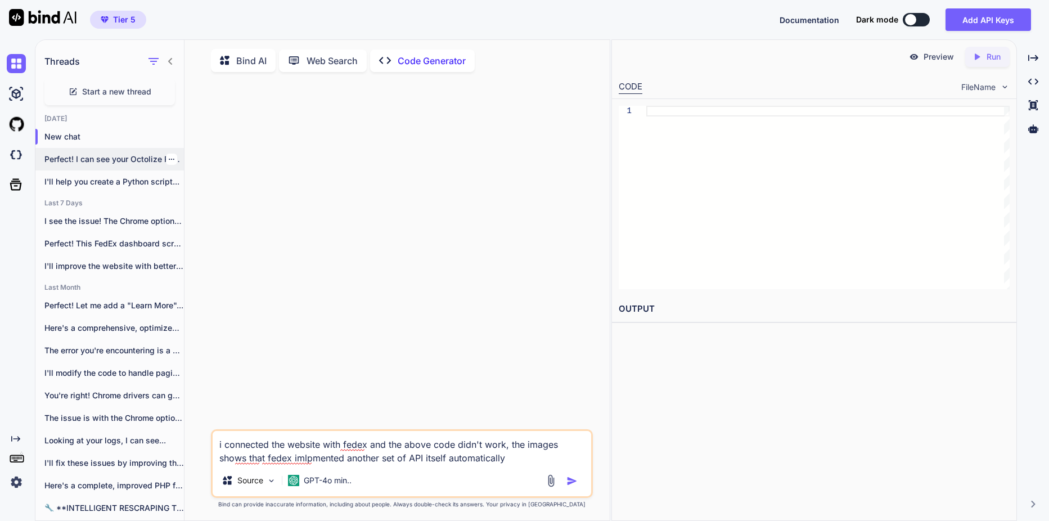
click at [118, 160] on p "Perfect! I can see your Octolize FedEx..." at bounding box center [113, 159] width 139 height 11
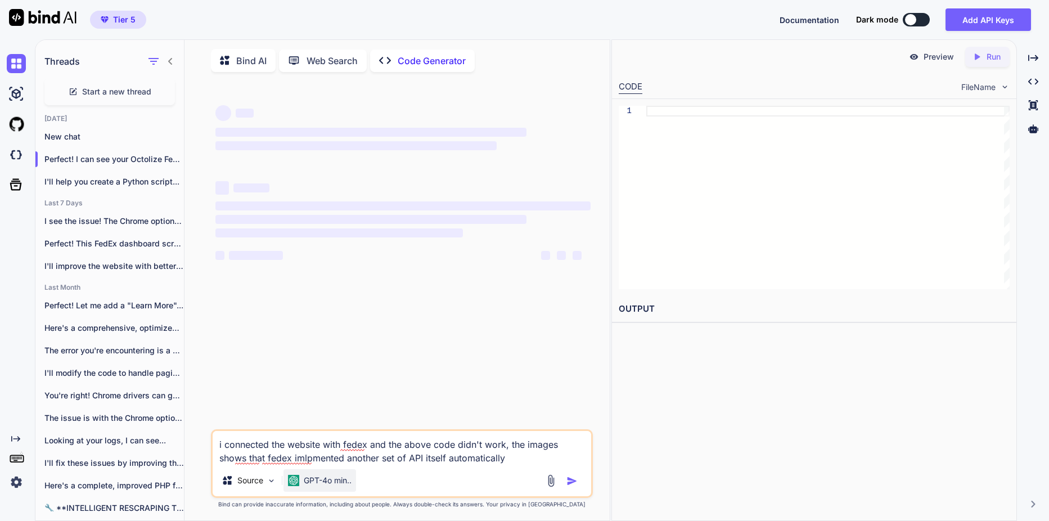
click at [337, 483] on p "GPT-4o min.." at bounding box center [328, 480] width 48 height 11
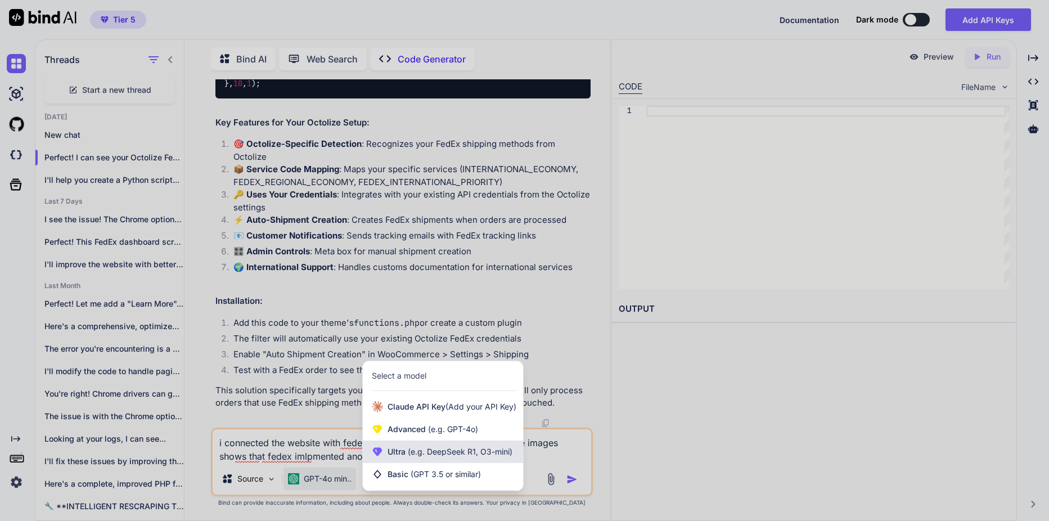
scroll to position [7278, 0]
click at [437, 457] on div "Ultra (e.g. DeepSeek R1, O3-mini)" at bounding box center [443, 451] width 160 height 22
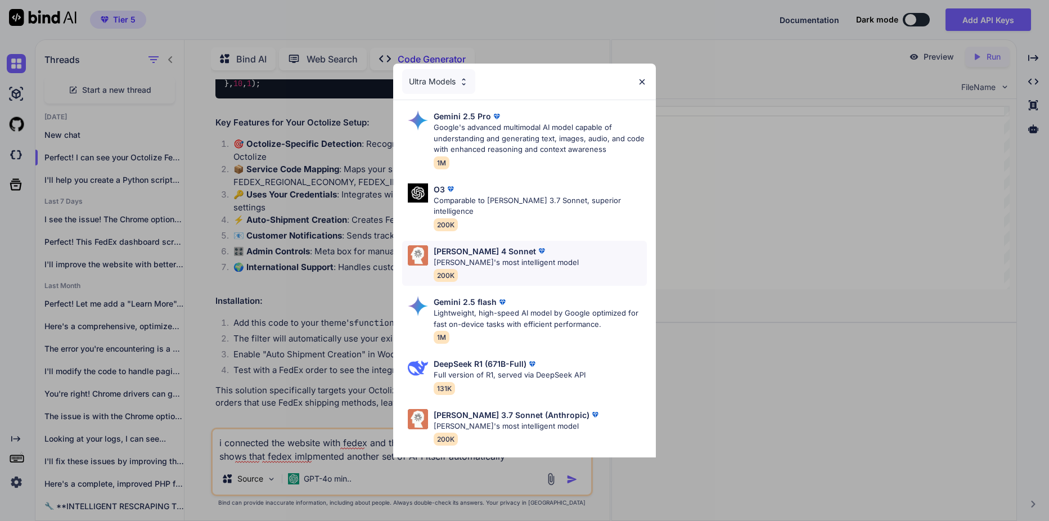
click at [522, 245] on div "[PERSON_NAME] 4 Sonnet" at bounding box center [506, 251] width 145 height 12
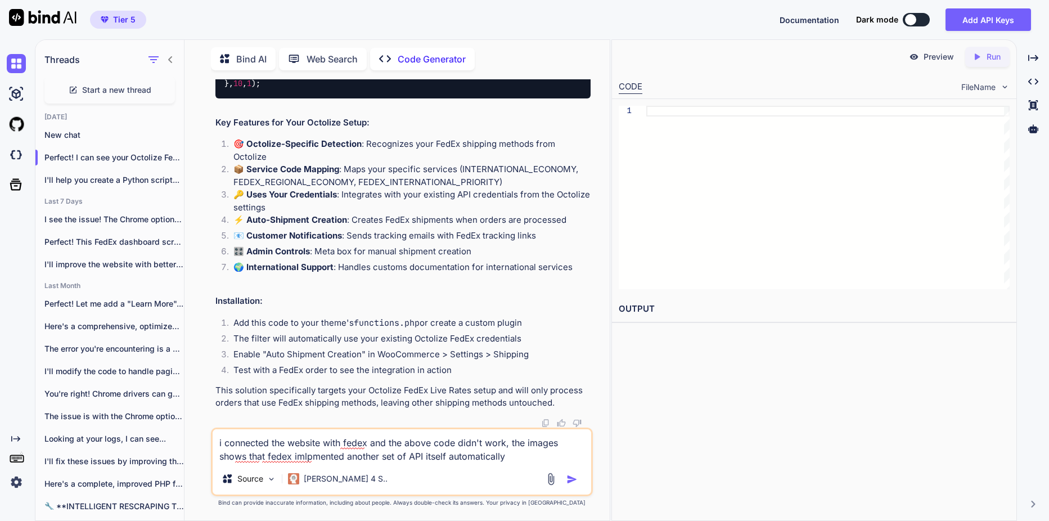
click at [553, 482] on img at bounding box center [550, 478] width 13 height 13
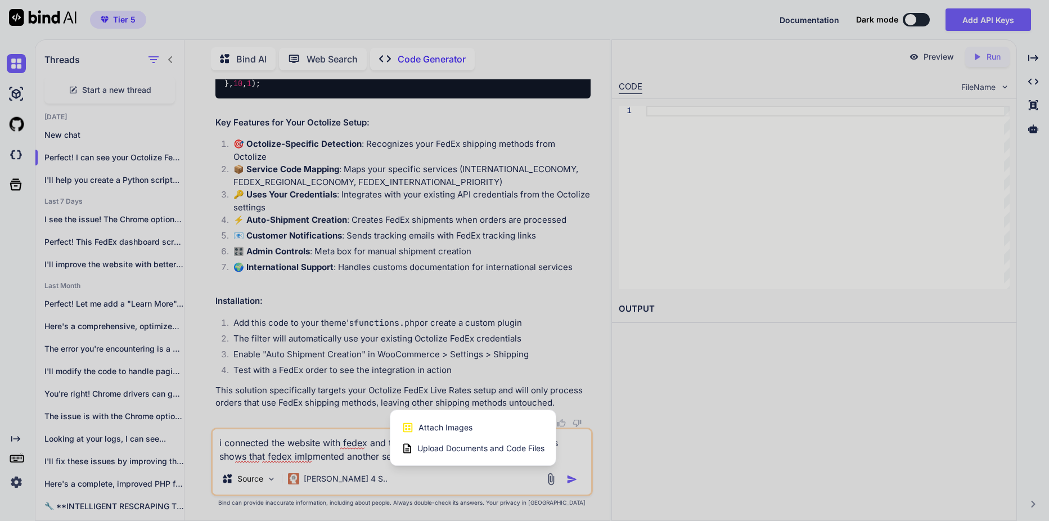
click at [461, 426] on span "Attach Images" at bounding box center [445, 427] width 54 height 11
type textarea "x"
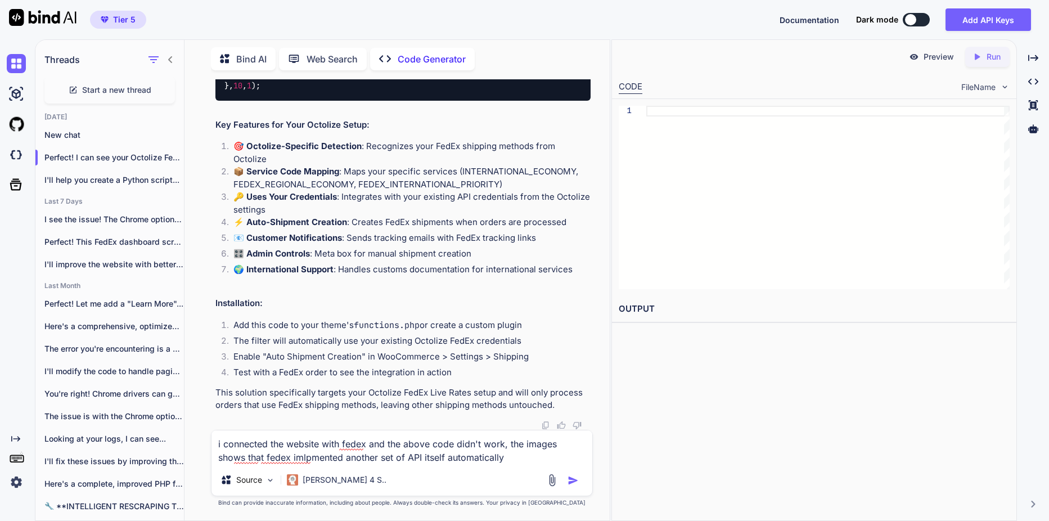
type input "C:\fakepath\Screenshot [DATE] 171545.png"
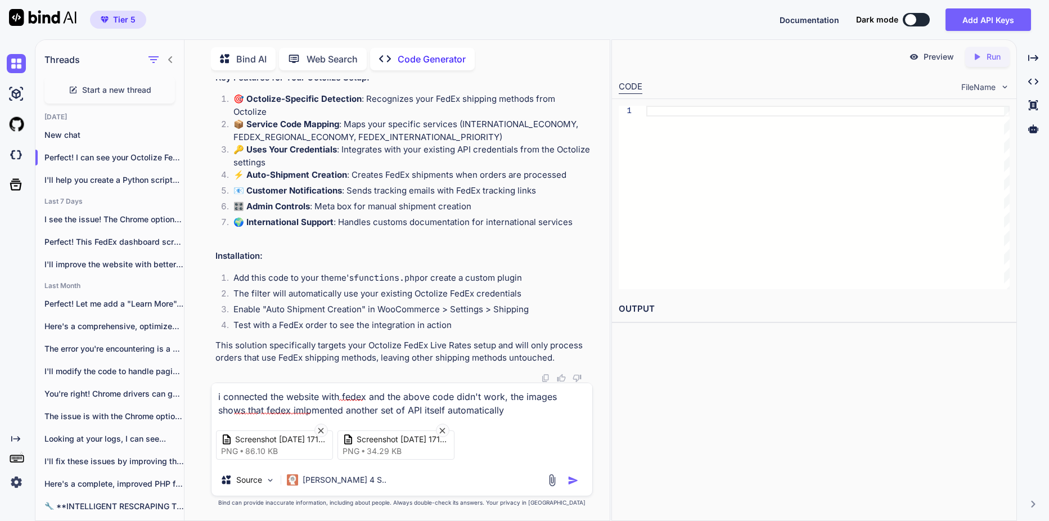
click at [578, 482] on img "button" at bounding box center [572, 480] width 11 height 11
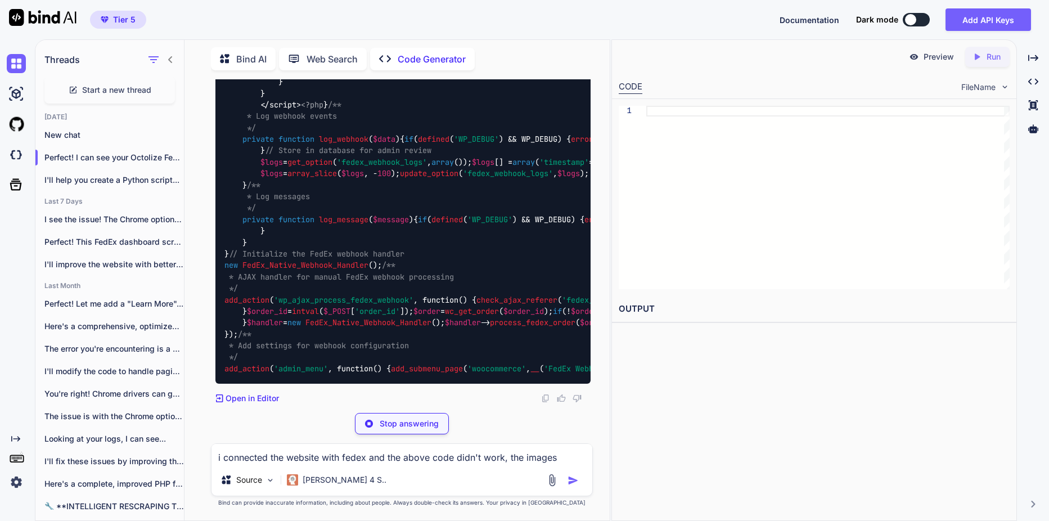
scroll to position [21551, 0]
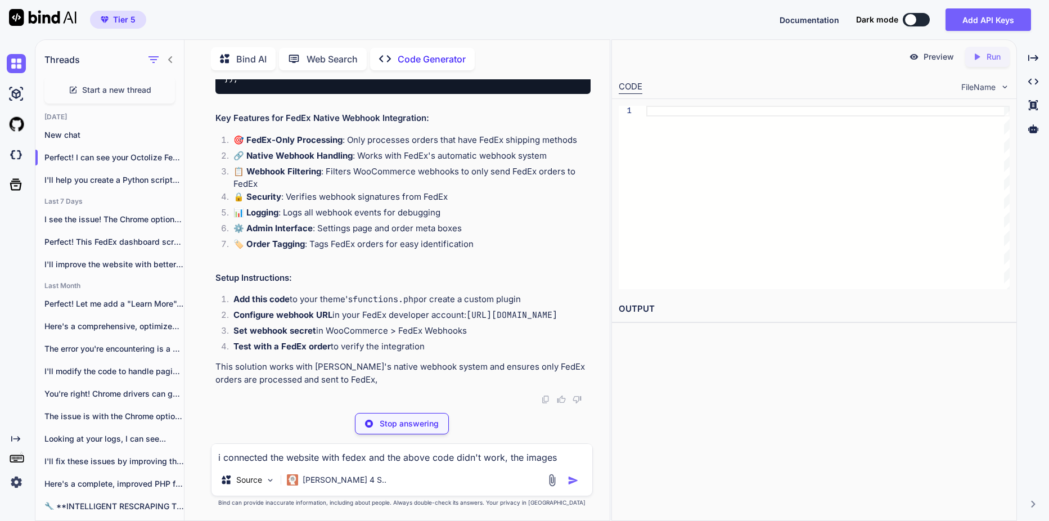
type textarea "x"
type textarea "</div> <?php } ); }); // Register webhook settings add_action('admin_init', fun…"
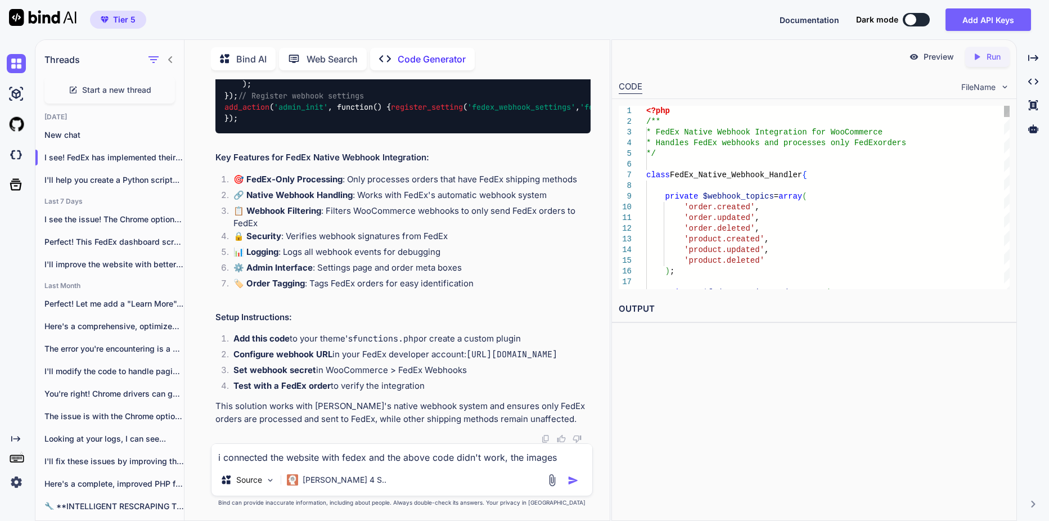
type textarea "x"
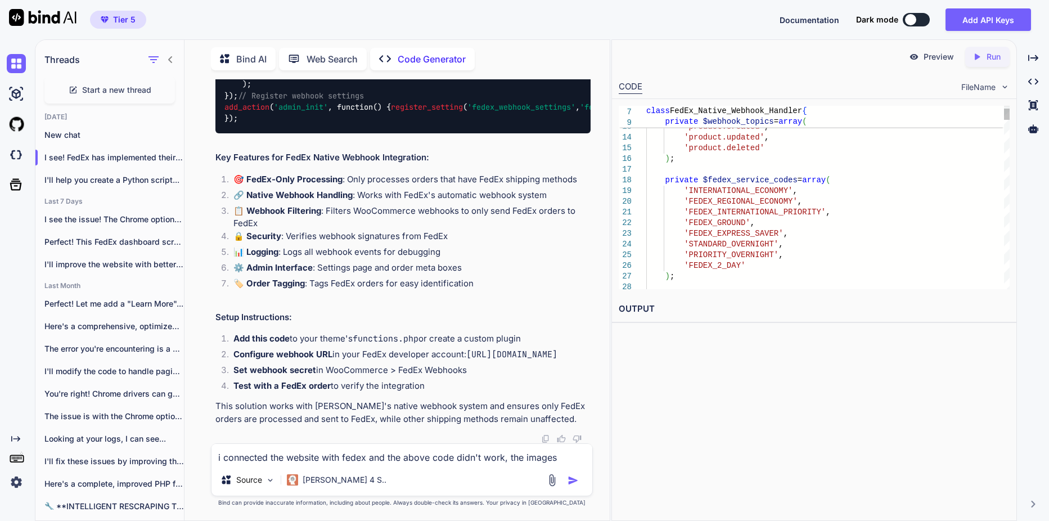
type textarea "<?php /** * FedEx Native Webhook Integration for WooCommerce * Handles FedEx we…"
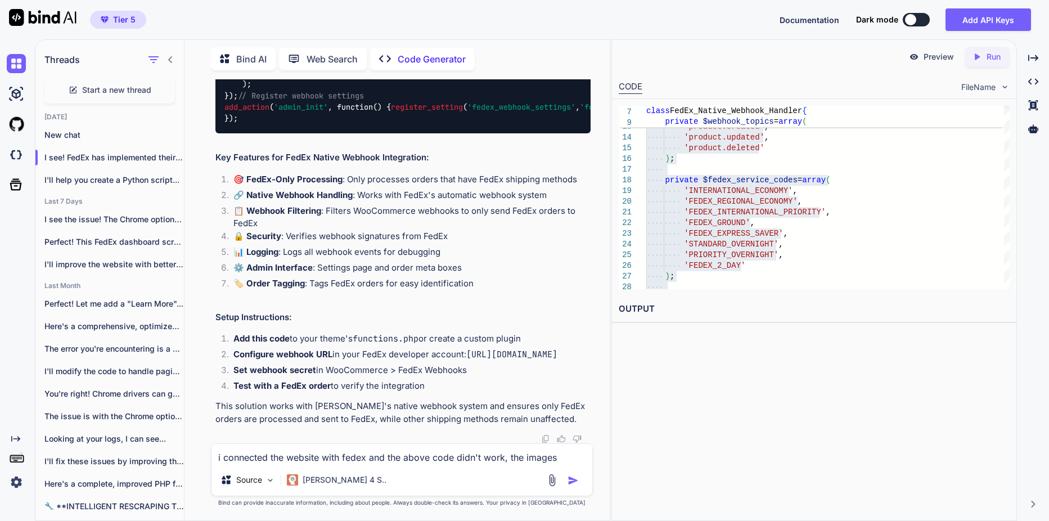
click at [356, 449] on textarea "i connected the website with fedex and the above code didn't work, the images s…" at bounding box center [401, 454] width 381 height 20
click at [375, 448] on textarea "i connected the website with fedex and the above code didn't work, the images s…" at bounding box center [401, 454] width 381 height 20
type textarea "h"
type textarea "x"
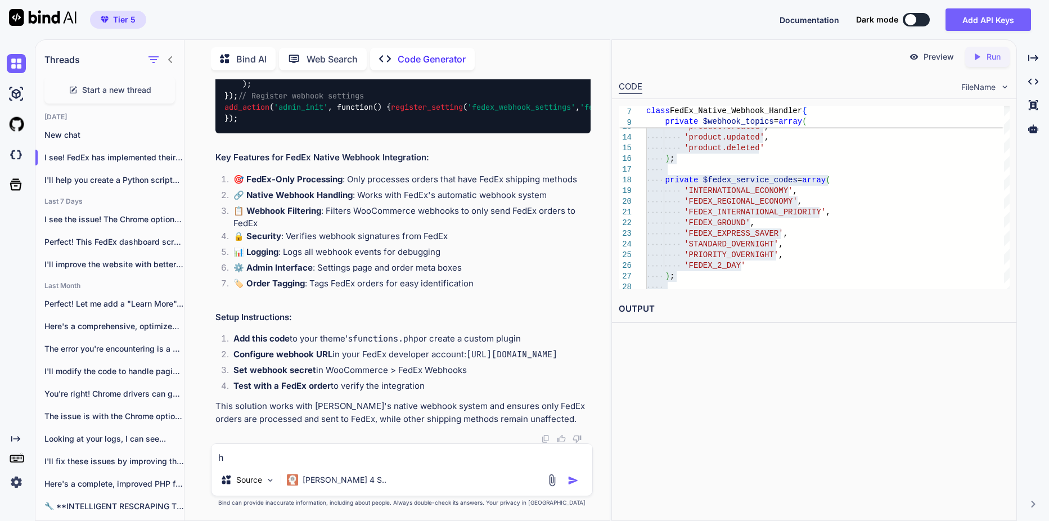
type textarea "x"
click at [341, 457] on textarea at bounding box center [401, 454] width 381 height 20
paste textarea "[DOMAIN_NAME]"
type textarea "[DOMAIN_NAME]"
type textarea "x"
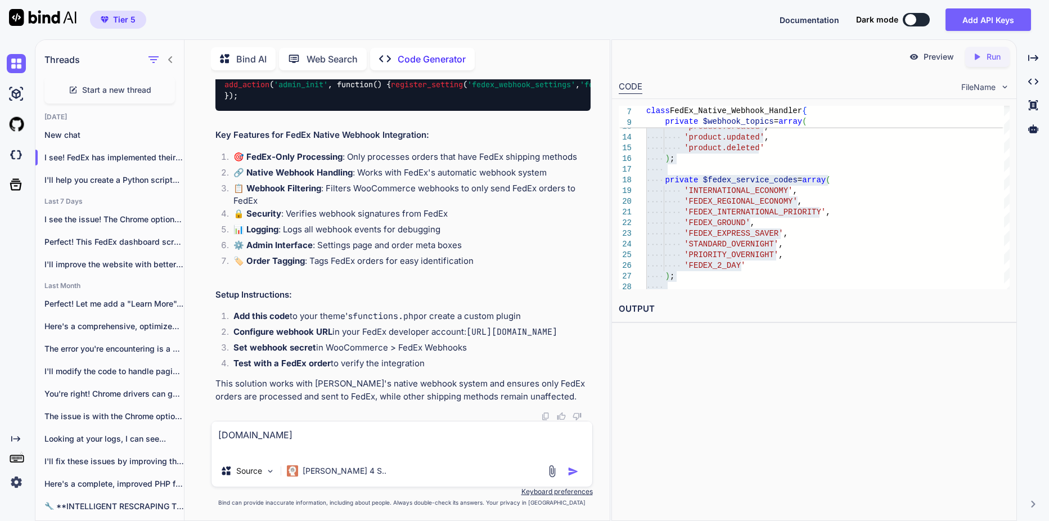
type textarea "[DOMAIN_NAME]"
type textarea "x"
type textarea "[DOMAIN_NAME] r"
type textarea "x"
type textarea "[DOMAIN_NAME] ri"
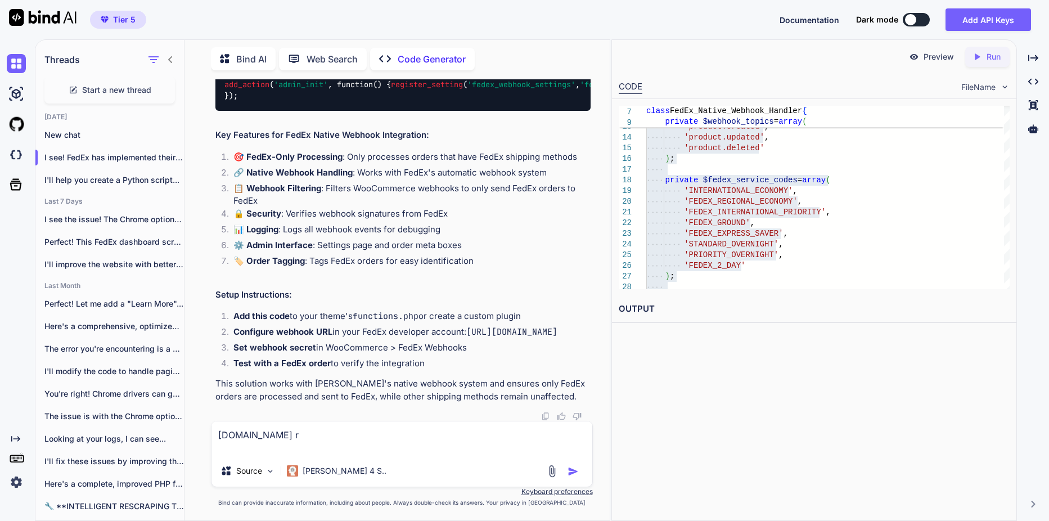
type textarea "x"
type textarea "[DOMAIN_NAME] rig"
type textarea "x"
type textarea "[DOMAIN_NAME] righ"
type textarea "x"
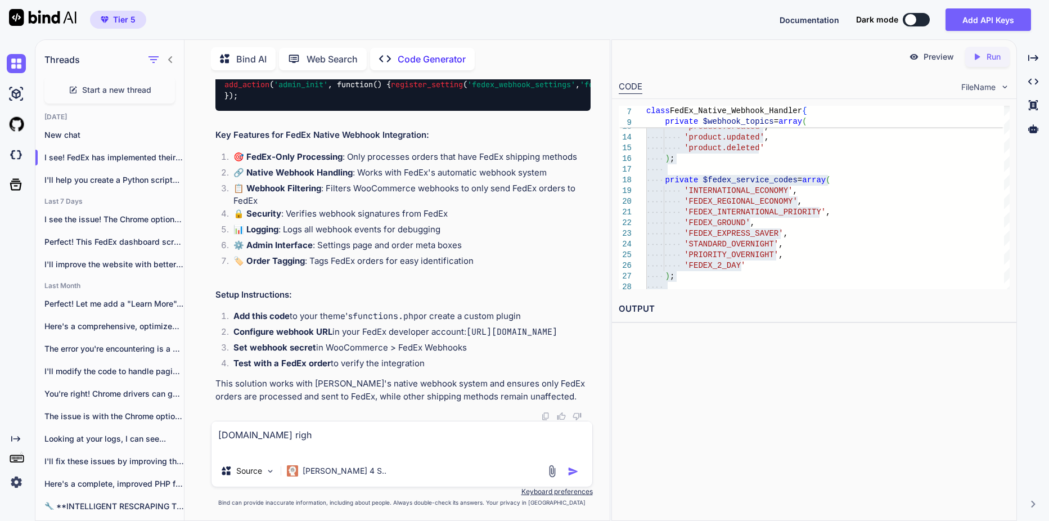
type textarea "[DOMAIN_NAME] right"
type textarea "x"
type textarea "[DOMAIN_NAME] right"
type textarea "x"
type textarea "[DOMAIN_NAME] right n"
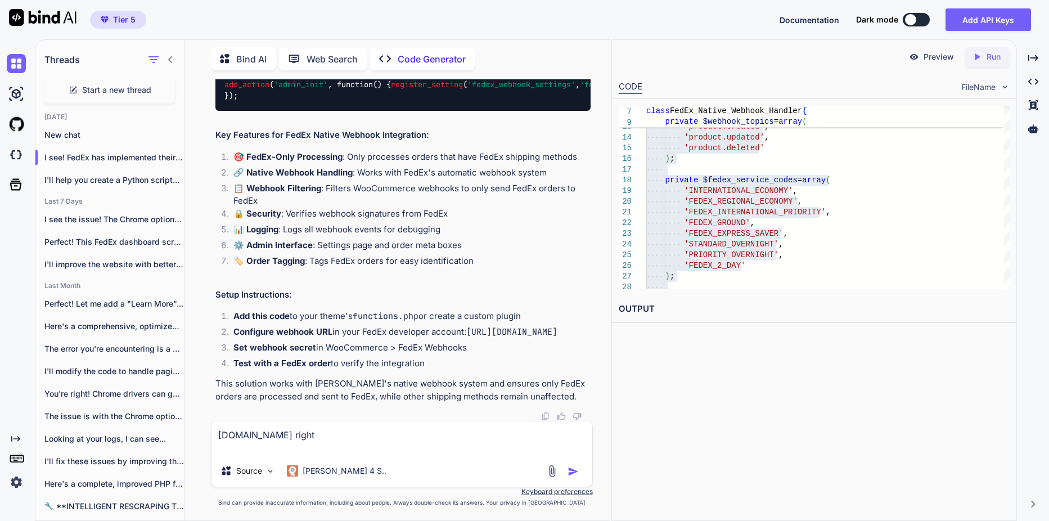
type textarea "x"
type textarea "[DOMAIN_NAME] right no"
type textarea "x"
type textarea "[DOMAIN_NAME] right now"
type textarea "x"
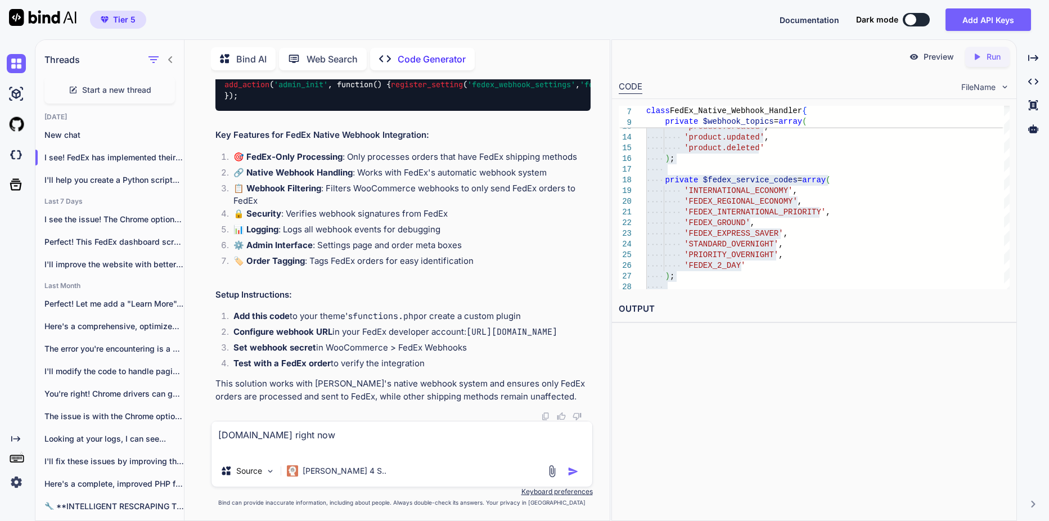
type textarea "[DOMAIN_NAME] right now"
type textarea "x"
type textarea "[DOMAIN_NAME] right now i"
type textarea "x"
type textarea "[DOMAIN_NAME] right now i"
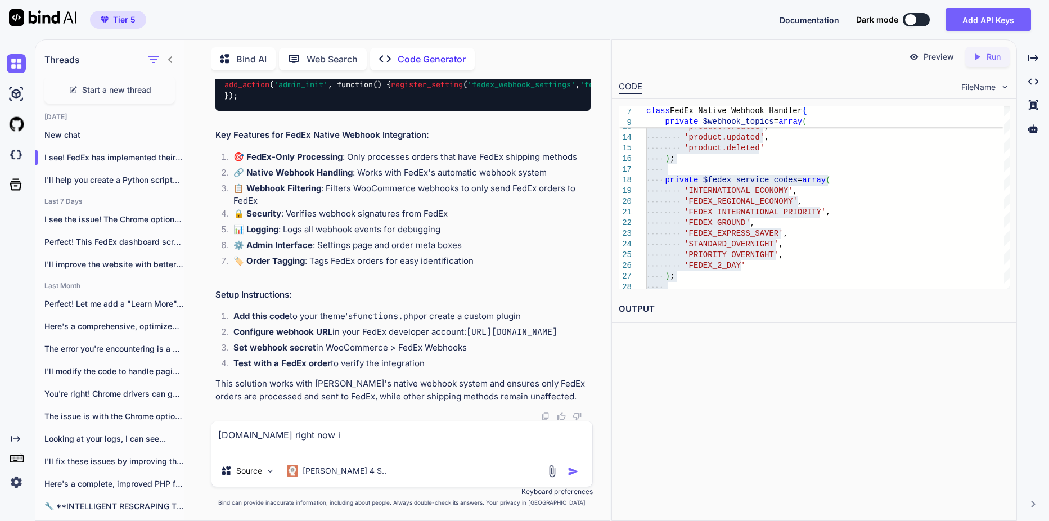
type textarea "x"
type textarea "[DOMAIN_NAME] right now i a"
type textarea "x"
type textarea "[DOMAIN_NAME] right now i am"
type textarea "x"
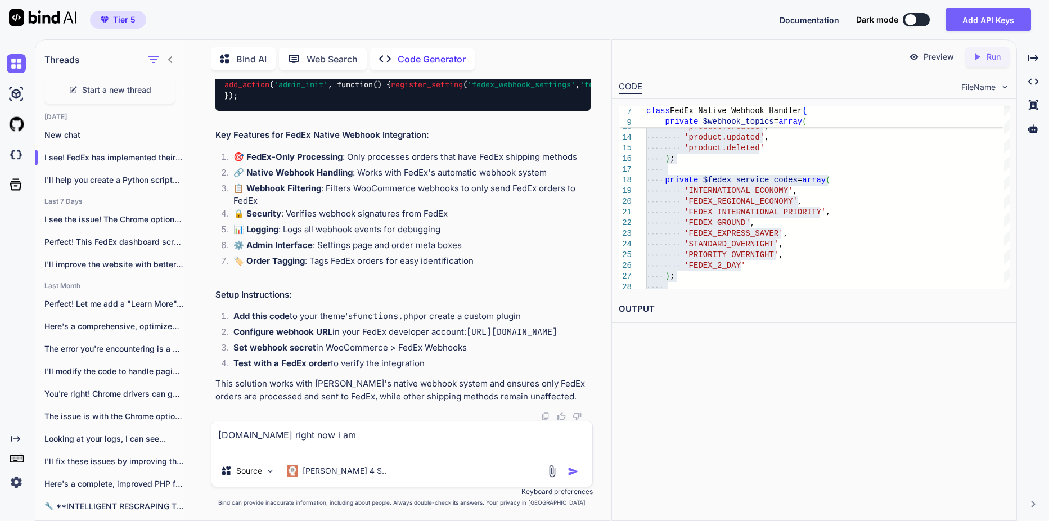
type textarea "[DOMAIN_NAME] right now i am"
type textarea "x"
type textarea "[DOMAIN_NAME] right now i am s"
type textarea "x"
type textarea "[DOMAIN_NAME] right now i am se"
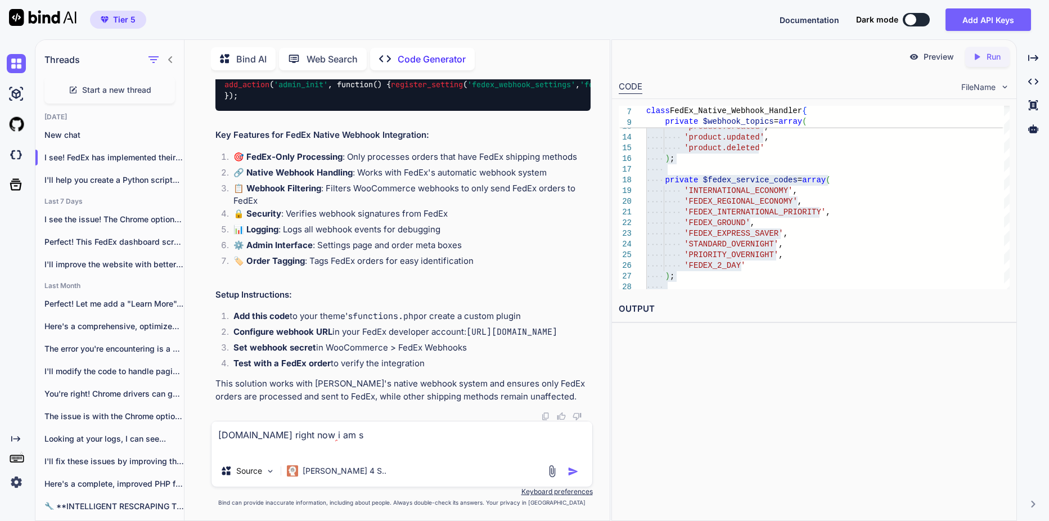
type textarea "x"
type textarea "[DOMAIN_NAME] right now i am set"
type textarea "x"
type textarea "[DOMAIN_NAME] right now i am sett"
type textarea "x"
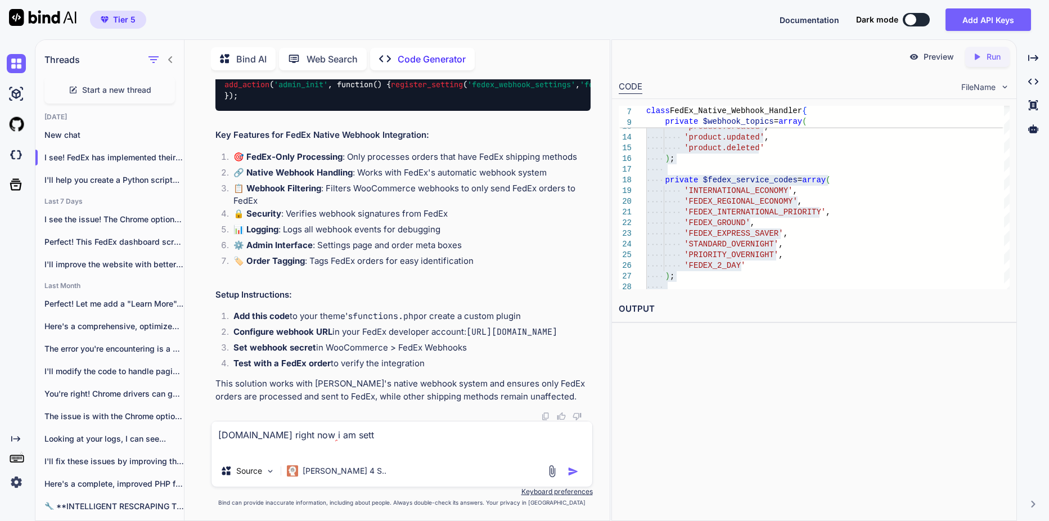
type textarea "[DOMAIN_NAME] right now i am setti"
type textarea "x"
type textarea "[DOMAIN_NAME] right now i am settin"
type textarea "x"
type textarea "[DOMAIN_NAME] right now i am setting"
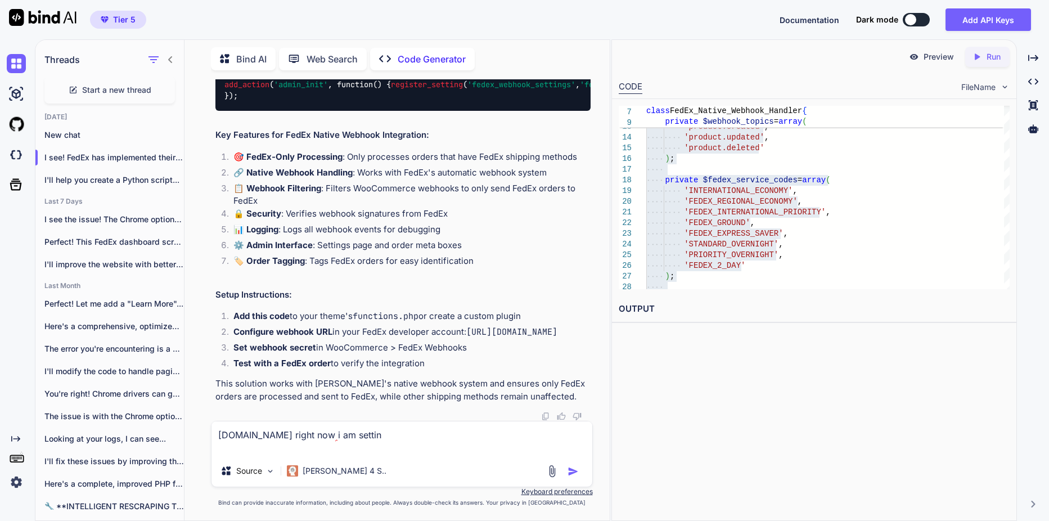
type textarea "x"
type textarea "[DOMAIN_NAME] right now i am setting"
type textarea "x"
type textarea "[DOMAIN_NAME] right now i am setting t"
type textarea "x"
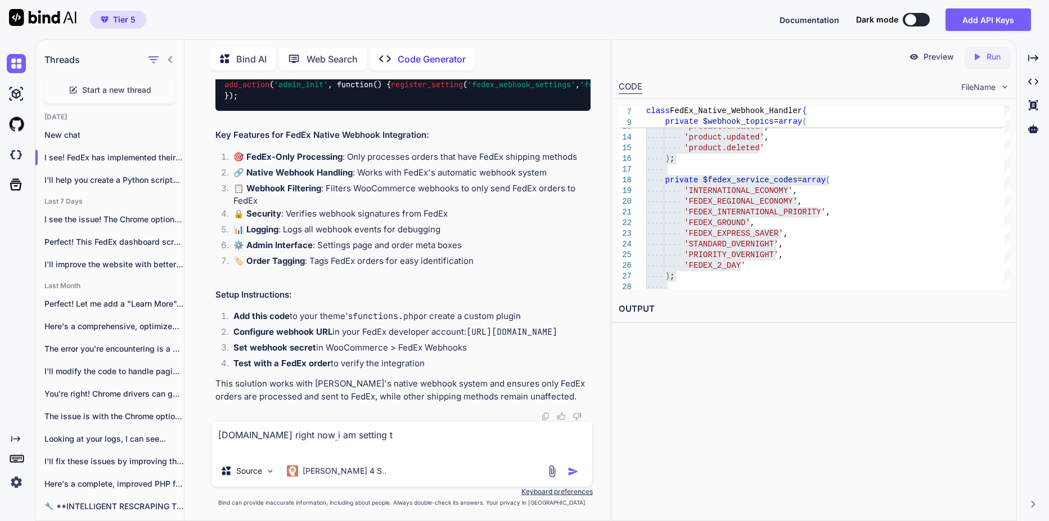
type textarea "[DOMAIN_NAME] right now i am setting th"
type textarea "x"
type textarea "[DOMAIN_NAME] right now i am setting thi"
type textarea "x"
type textarea "[DOMAIN_NAME] right now i am setting this"
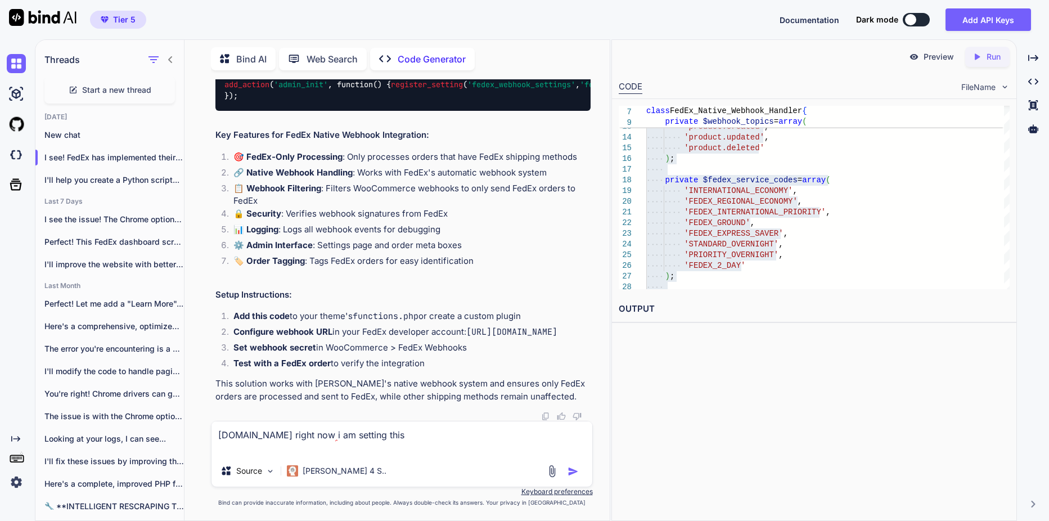
type textarea "x"
type textarea "[DOMAIN_NAME] right now i am setting this"
type textarea "x"
type textarea "[DOMAIN_NAME] right now i am setting this a"
type textarea "x"
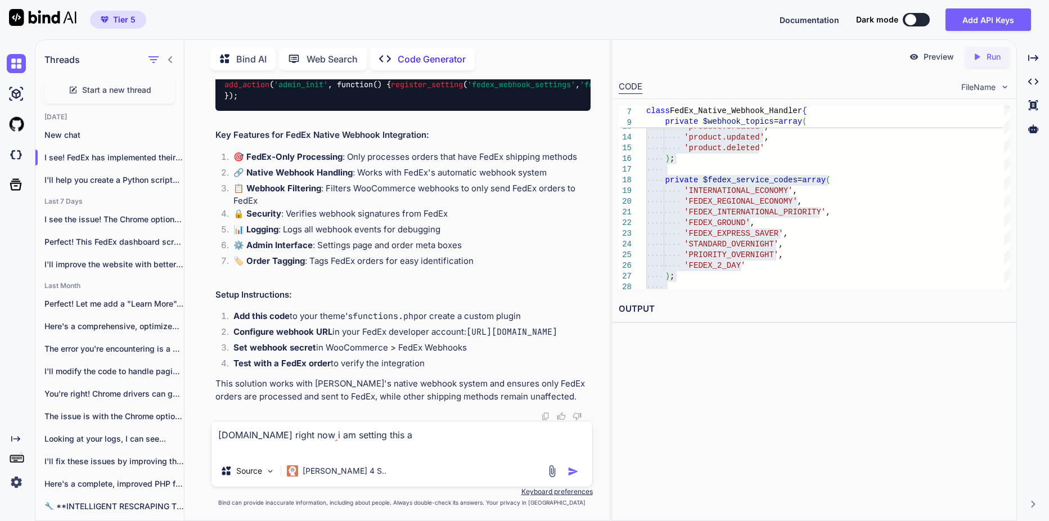
type textarea "[DOMAIN_NAME] right now i am setting this an"
type textarea "x"
type textarea "[DOMAIN_NAME] right now i am setting this and"
type textarea "x"
type textarea "[DOMAIN_NAME] right now i am setting this and"
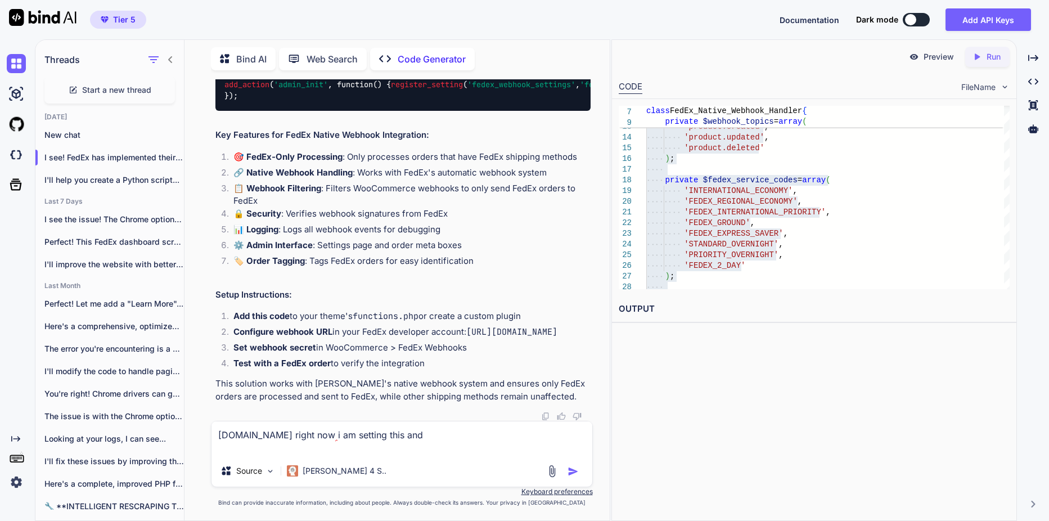
type textarea "x"
type textarea "[DOMAIN_NAME] right now i am setting this and t"
type textarea "x"
type textarea "[DOMAIN_NAME] right now i am setting this and te"
type textarea "x"
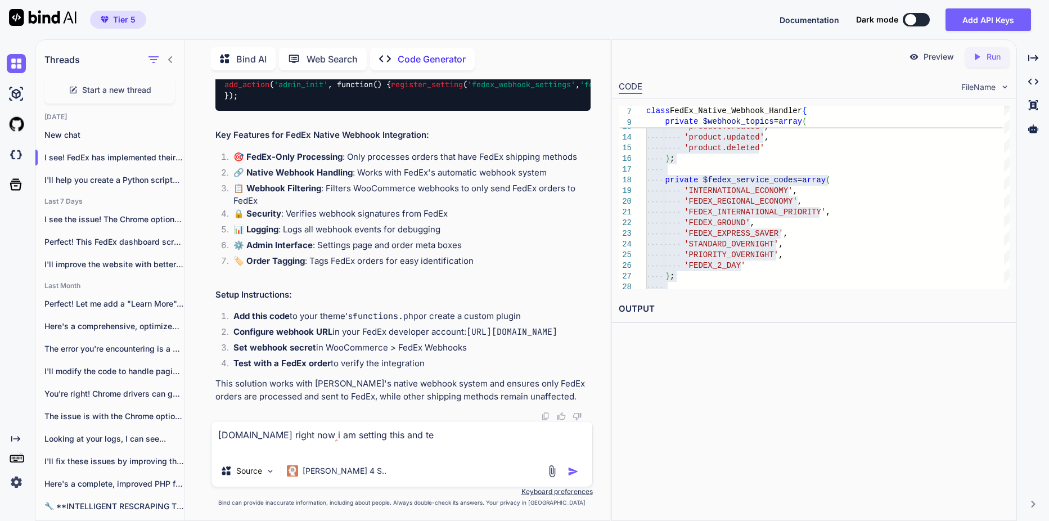
type textarea "[DOMAIN_NAME] right now i am setting this and tes"
type textarea "x"
type textarea "[DOMAIN_NAME] right now i am setting this and test"
type textarea "x"
type textarea "[DOMAIN_NAME] right now i am setting this and testi"
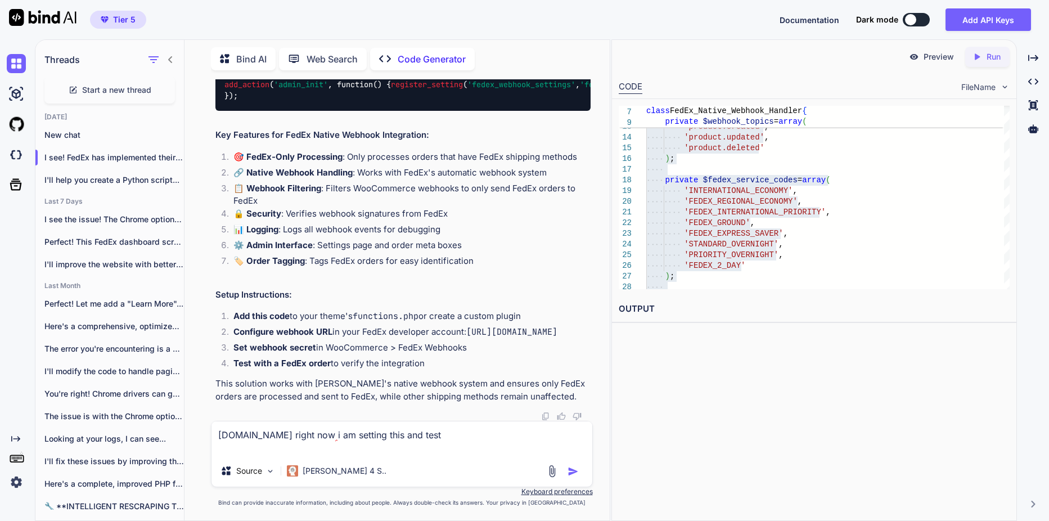
type textarea "x"
type textarea "[DOMAIN_NAME] right now i am setting this and testin"
type textarea "x"
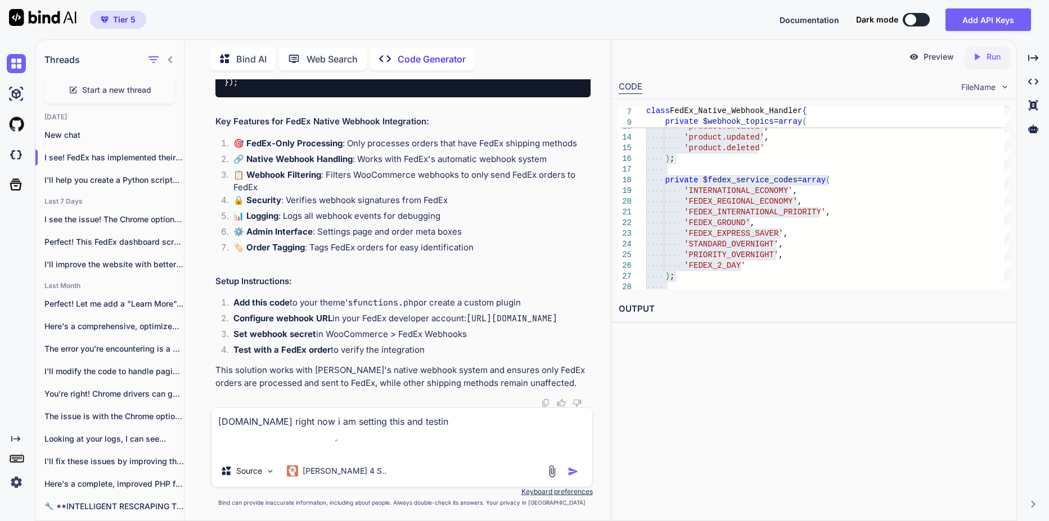
type textarea "[DOMAIN_NAME] right now i am setting this and testing"
type textarea "x"
type textarea "[DOMAIN_NAME] right now i am setting this and testing"
type textarea "x"
type textarea "[DOMAIN_NAME] right now i am setting this and testing i"
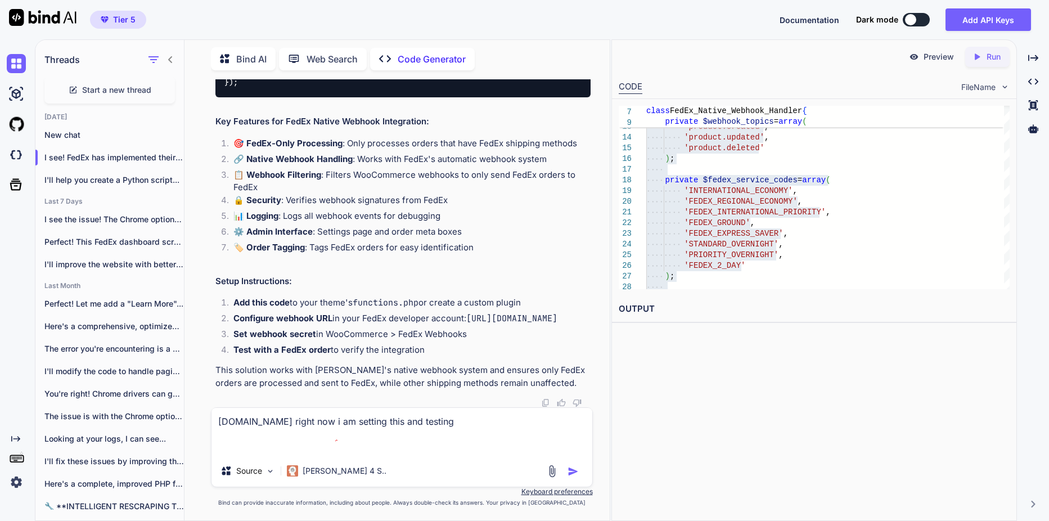
type textarea "x"
type textarea "[DOMAIN_NAME] right now i am setting this and testing it"
type textarea "x"
type textarea "[DOMAIN_NAME] right now i am setting this and testing it"
type textarea "x"
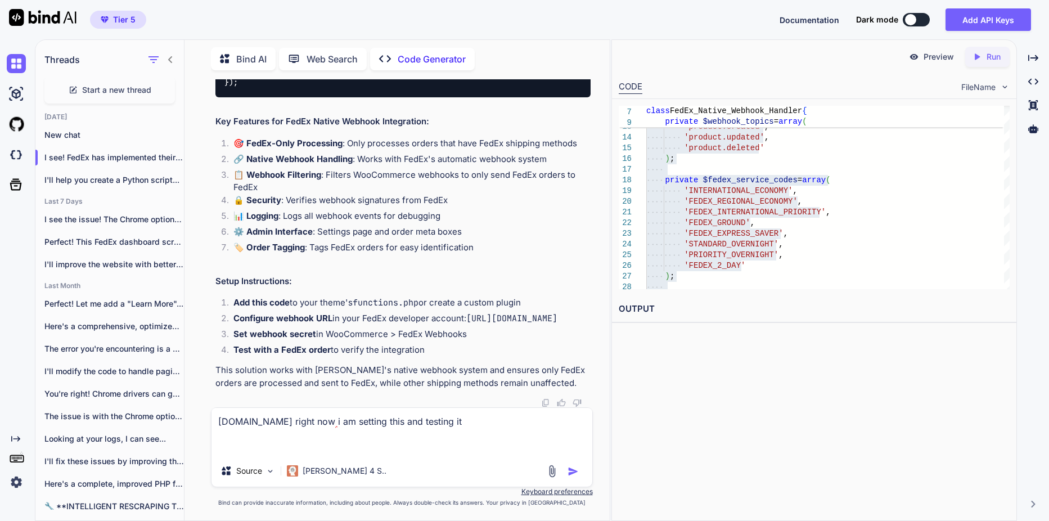
type textarea "[DOMAIN_NAME] right now i am setting this and testing it o"
type textarea "x"
type textarea "[DOMAIN_NAME] right now i am setting this and testing it on"
type textarea "x"
type textarea "[DOMAIN_NAME] right now i am setting this and testing it on"
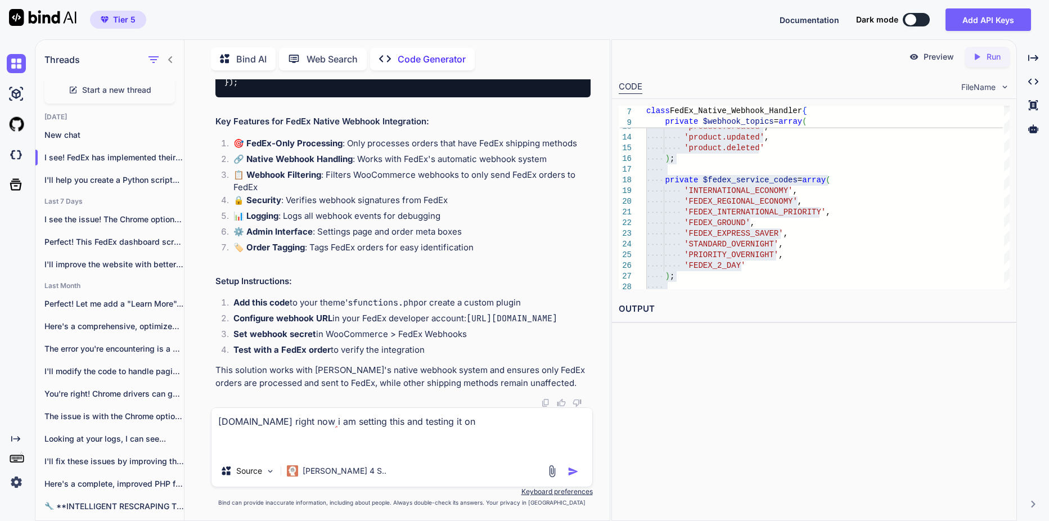
type textarea "x"
type textarea "[DOMAIN_NAME] right now i am setting this and testing it on m"
type textarea "x"
type textarea "[DOMAIN_NAME] right now i am setting this and testing it on my"
type textarea "x"
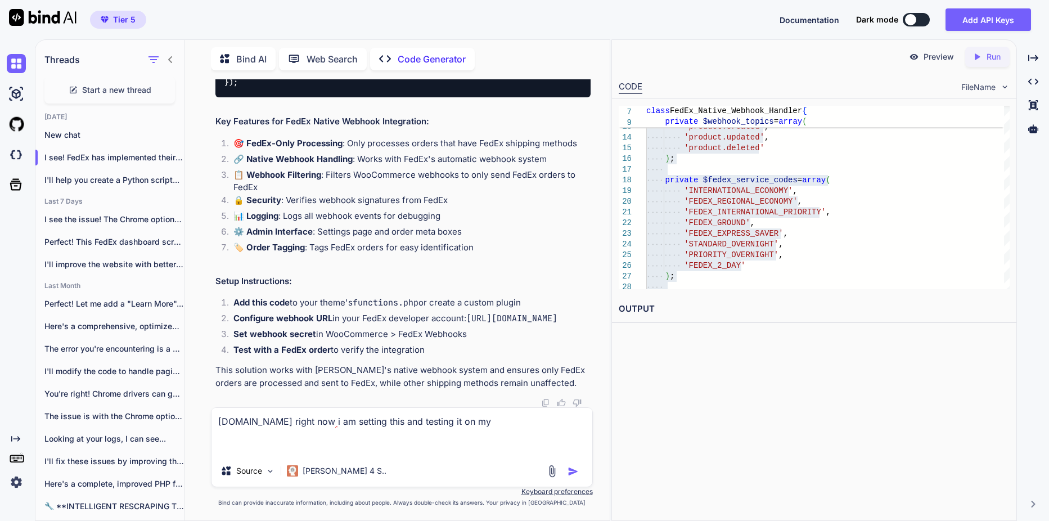
type textarea "[DOMAIN_NAME] right now i am setting this and testing it on my"
type textarea "x"
type textarea "[DOMAIN_NAME] right now i am setting this and testing it on my s"
type textarea "x"
type textarea "[DOMAIN_NAME] right now i am setting this and testing it on my st"
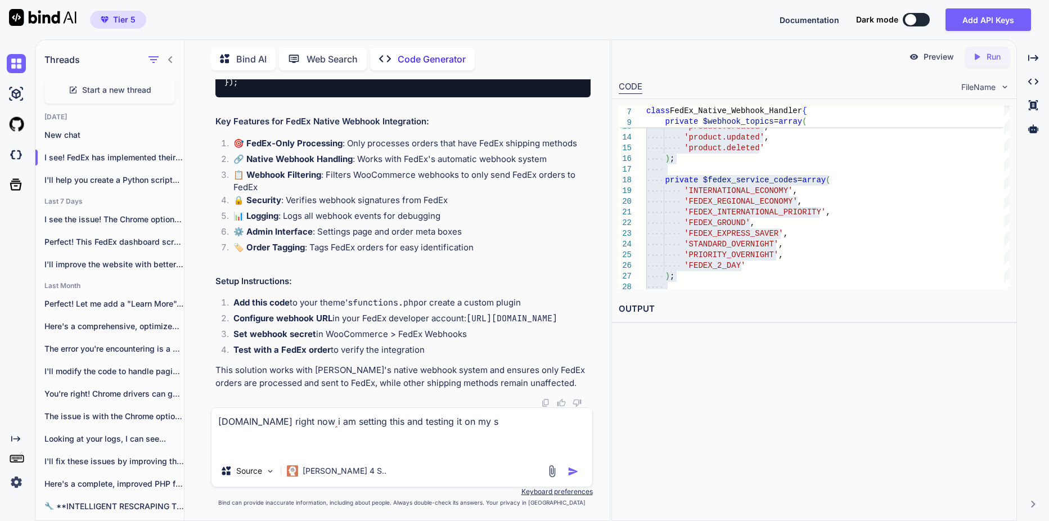
type textarea "x"
type textarea "[DOMAIN_NAME] right now i am setting this and testing it on my sta"
type textarea "x"
type textarea "[DOMAIN_NAME] right now i am setting this and testing it on my stag"
type textarea "x"
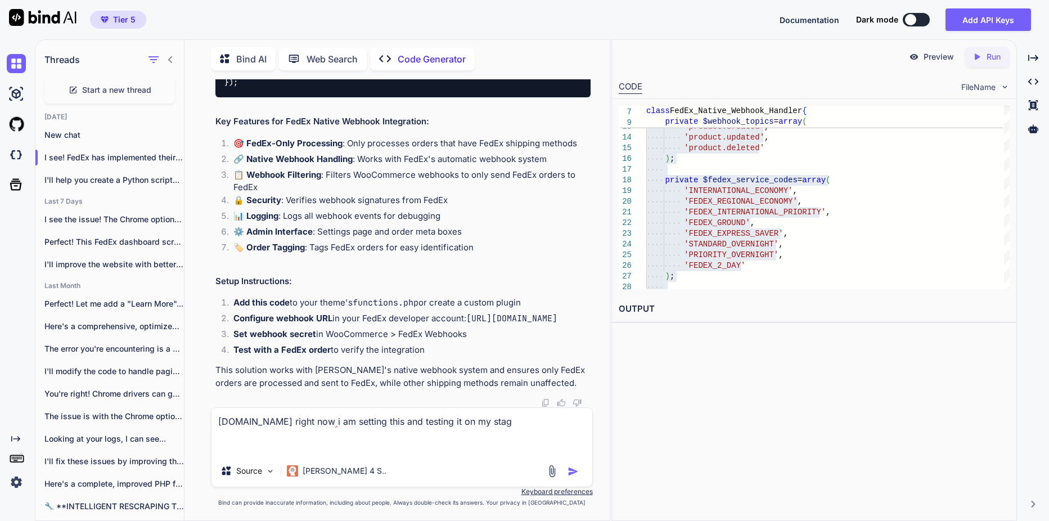
type textarea "[DOMAIN_NAME] right now i am setting this and testing it on my stagg"
type textarea "x"
type textarea "[DOMAIN_NAME] right now i am setting this and testing it on my staggi"
type textarea "x"
type textarea "[DOMAIN_NAME] right now i am setting this and testing it on my staggin"
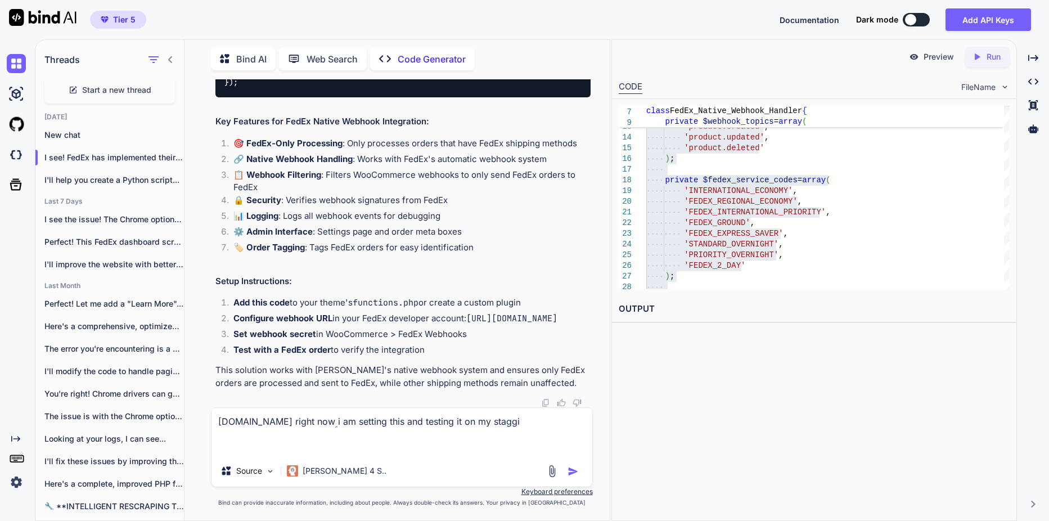
type textarea "x"
type textarea "[DOMAIN_NAME] right now i am setting this and testing it on my stagging"
type textarea "x"
type textarea "[DOMAIN_NAME] right now i am setting this and testing it on my stagging,"
type textarea "x"
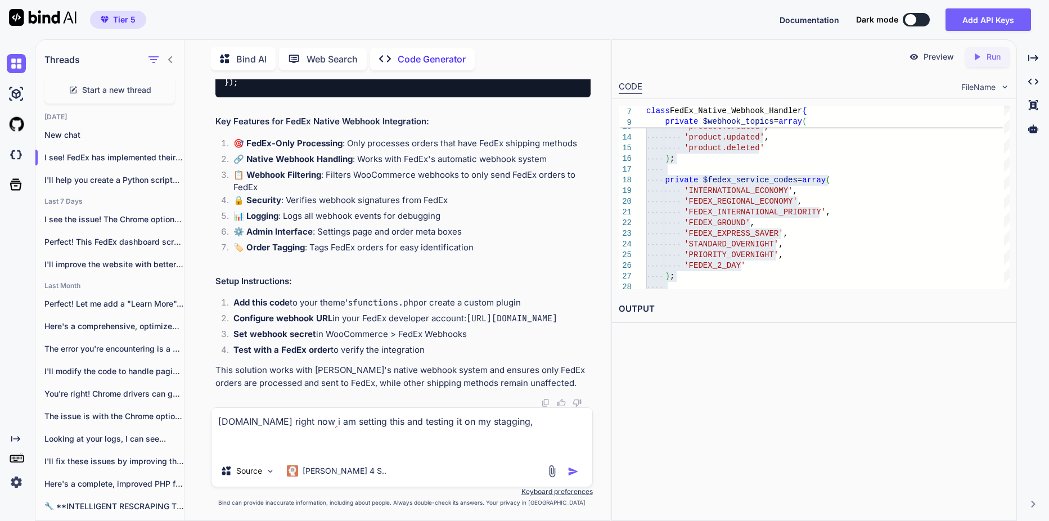
type textarea "[DOMAIN_NAME] right now i am setting this and testing it on my stagging,"
type textarea "x"
type textarea "[DOMAIN_NAME] right now i am setting this and testing it on my stagging, h"
type textarea "x"
type textarea "[DOMAIN_NAME] right now i am setting this and testing it on my stagging, ho"
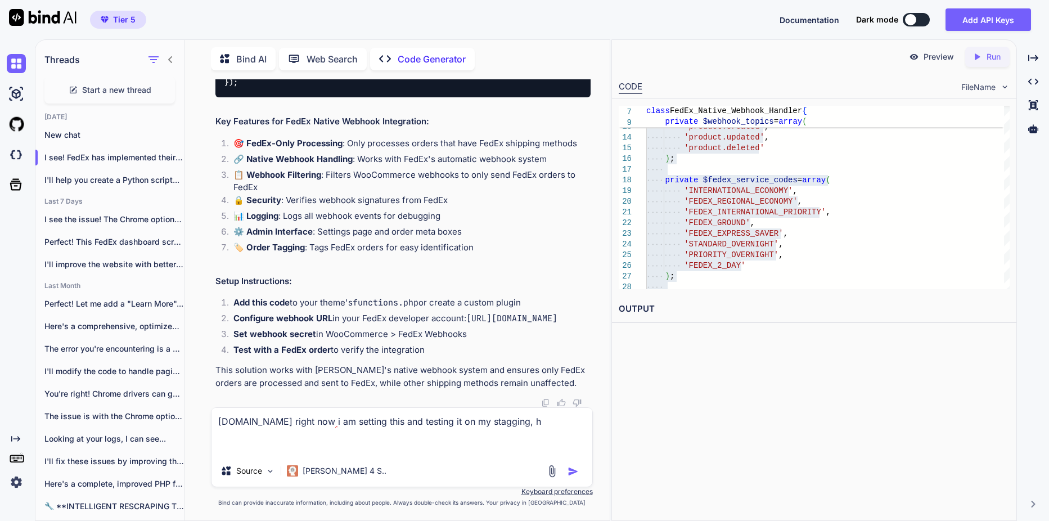
type textarea "x"
type textarea "[DOMAIN_NAME] right now i am setting this and testing it on my stagging, how"
type textarea "x"
type textarea "[DOMAIN_NAME] right now i am setting this and testing it on my stagging, how"
type textarea "x"
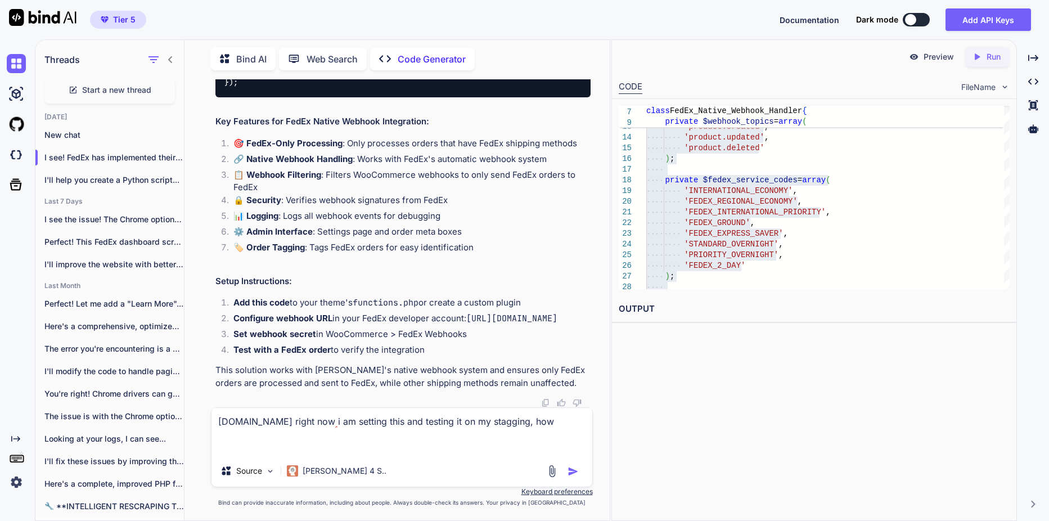
type textarea "[DOMAIN_NAME] right now i am setting this and testing it on my stagging, how s"
type textarea "x"
type textarea "[DOMAIN_NAME] right now i am setting this and testing it on my stagging, how sh"
type textarea "x"
type textarea "[DOMAIN_NAME] right now i am setting this and testing it on my stagging, how sho"
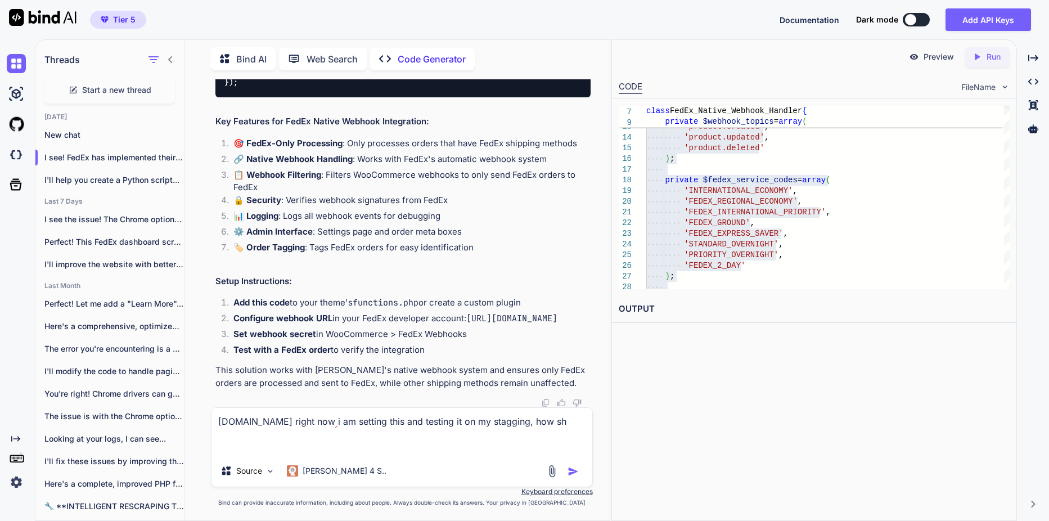
type textarea "x"
type textarea "[DOMAIN_NAME] right now i am setting this and testing it on my stagging, how sh…"
type textarea "x"
type textarea "[DOMAIN_NAME] right now i am setting this and testing it on my stagging, how sh…"
type textarea "x"
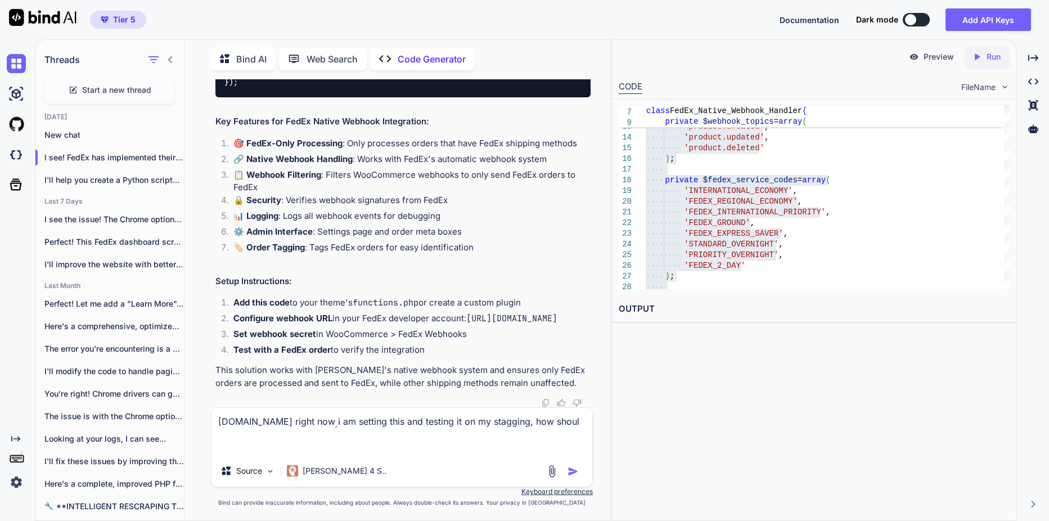
type textarea "[DOMAIN_NAME] right now i am setting this and testing it on my stagging, how sh…"
type textarea "x"
type textarea "[DOMAIN_NAME] right now i am setting this and testing it on my stagging, how sh…"
type textarea "x"
type textarea "[DOMAIN_NAME] right now i am setting this and testing it on my stagging, how sh…"
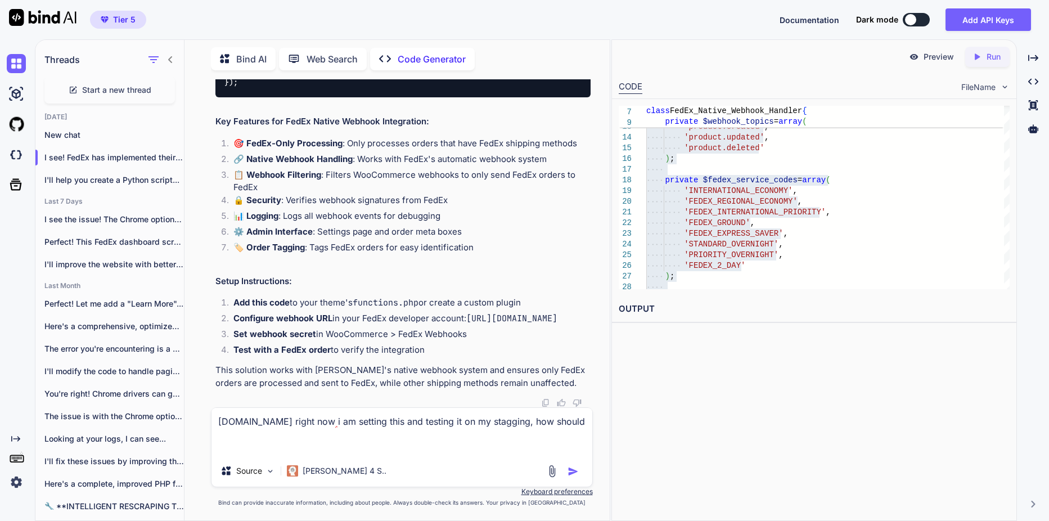
type textarea "x"
type textarea "[DOMAIN_NAME] right now i am setting this and testing it on my stagging, how sh…"
type textarea "x"
type textarea "[DOMAIN_NAME] right now i am setting this and testing it on my stagging, how sh…"
type textarea "x"
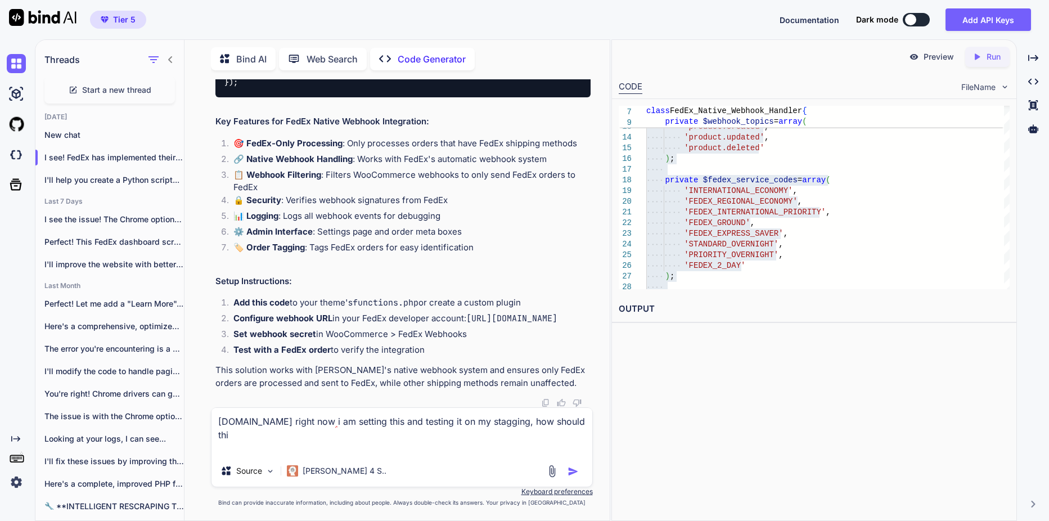
type textarea "[DOMAIN_NAME] right now i am setting this and testing it on my stagging, how sh…"
type textarea "x"
type textarea "[DOMAIN_NAME] right now i am setting this and testing it on my stagging, how sh…"
type textarea "x"
type textarea "[DOMAIN_NAME] right now i am setting this and testing it on my stagging, how sh…"
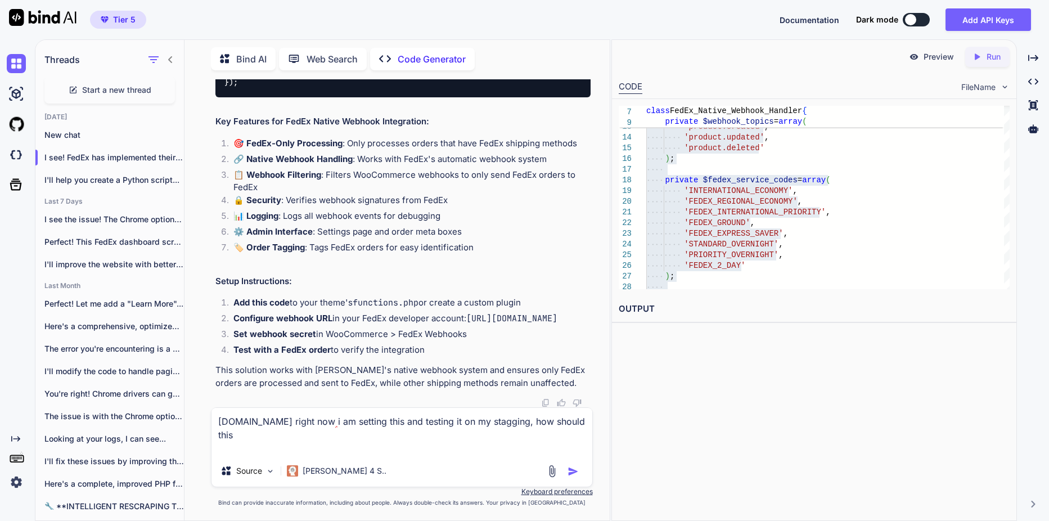
type textarea "x"
type textarea "[DOMAIN_NAME] right now i am setting this and testing it on my stagging, how sh…"
type textarea "x"
type textarea "[DOMAIN_NAME] right now i am setting this and testing it on my stagging, how sh…"
type textarea "x"
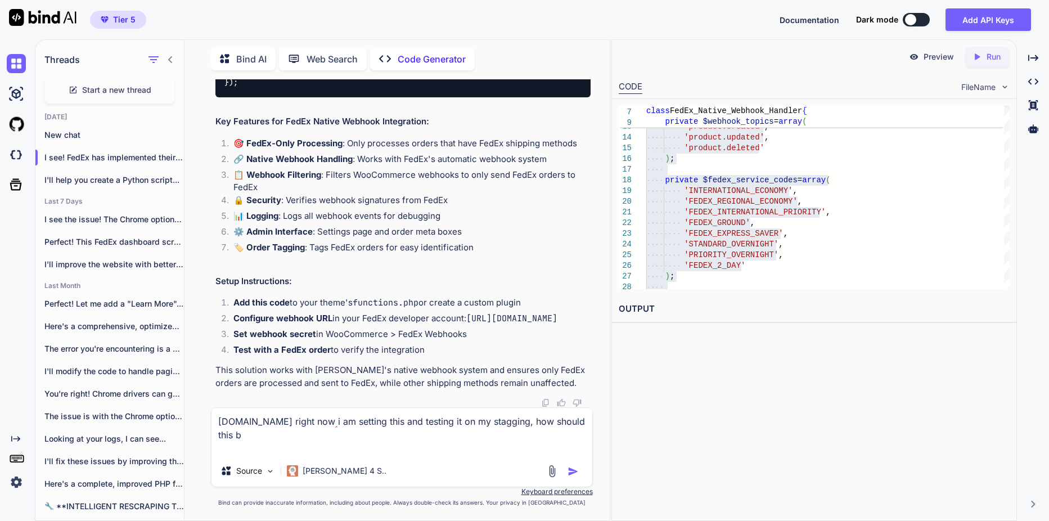
type textarea "[DOMAIN_NAME] right now i am setting this and testing it on my stagging, how sh…"
type textarea "x"
type textarea "[DOMAIN_NAME] right now i am setting this and testing it on my stagging, how sh…"
type textarea "x"
type textarea "[DOMAIN_NAME] right now i am setting this and testing it on my stagging, how sh…"
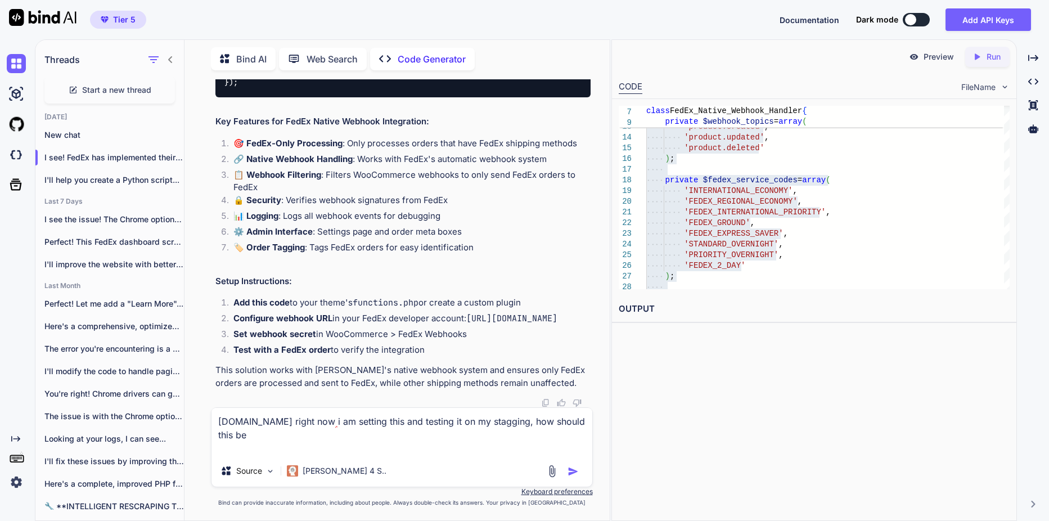
type textarea "x"
type textarea "[DOMAIN_NAME] right now i am setting this and testing it on my stagging, how sh…"
type textarea "x"
type textarea "[DOMAIN_NAME] right now i am setting this and testing it on my stagging, how sh…"
type textarea "x"
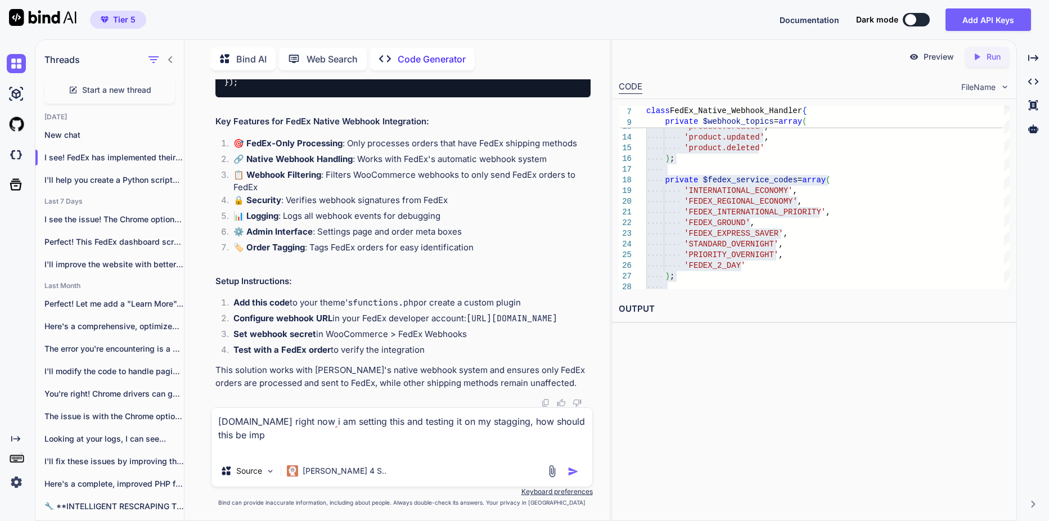
type textarea "[DOMAIN_NAME] right now i am setting this and testing it on my stagging, how sh…"
type textarea "x"
type textarea "[DOMAIN_NAME] right now i am setting this and testing it on my stagging, how sh…"
type textarea "x"
type textarea "[DOMAIN_NAME] right now i am setting this and testing it on my stagging, how sh…"
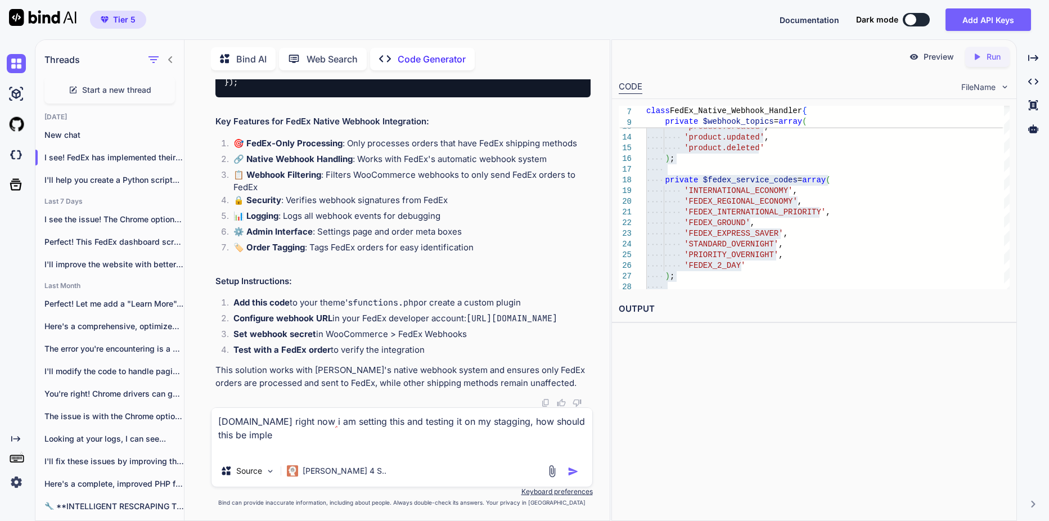
type textarea "x"
type textarea "[DOMAIN_NAME] right now i am setting this and testing it on my stagging, how sh…"
type textarea "x"
type textarea "[DOMAIN_NAME] right now i am setting this and testing it on my stagging, how sh…"
type textarea "x"
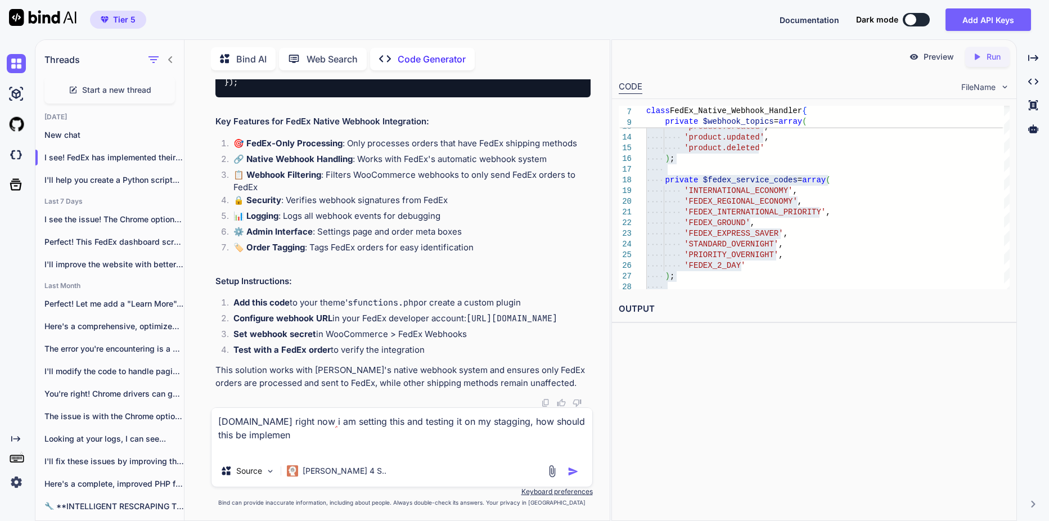
type textarea "[DOMAIN_NAME] right now i am setting this and testing it on my stagging, how sh…"
type textarea "x"
type textarea "[DOMAIN_NAME] right now i am setting this and testing it on my stagging, how sh…"
type textarea "x"
type textarea "[DOMAIN_NAME] right now i am setting this and testing it on my stagging, how sh…"
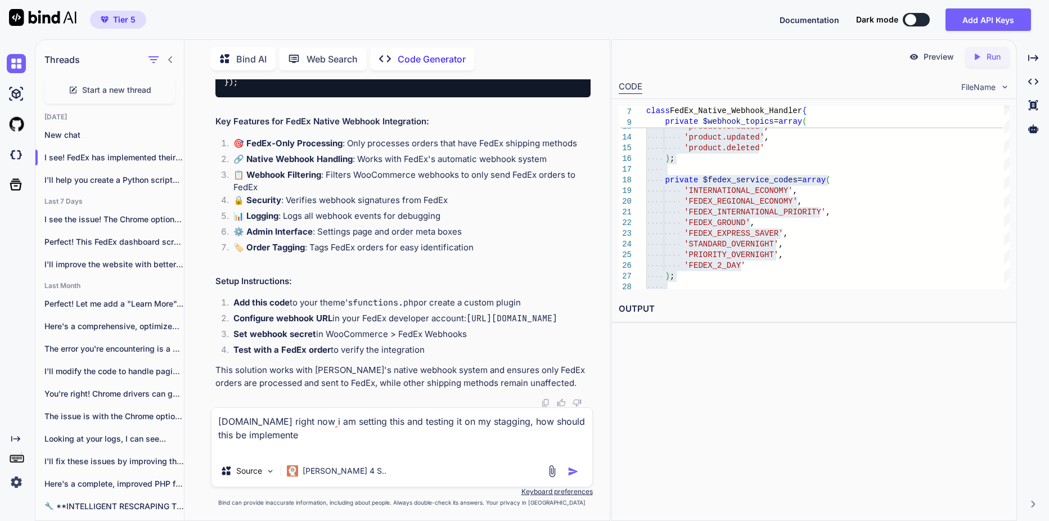
type textarea "x"
type textarea "[DOMAIN_NAME] right now i am setting this and testing it on my stagging, how sh…"
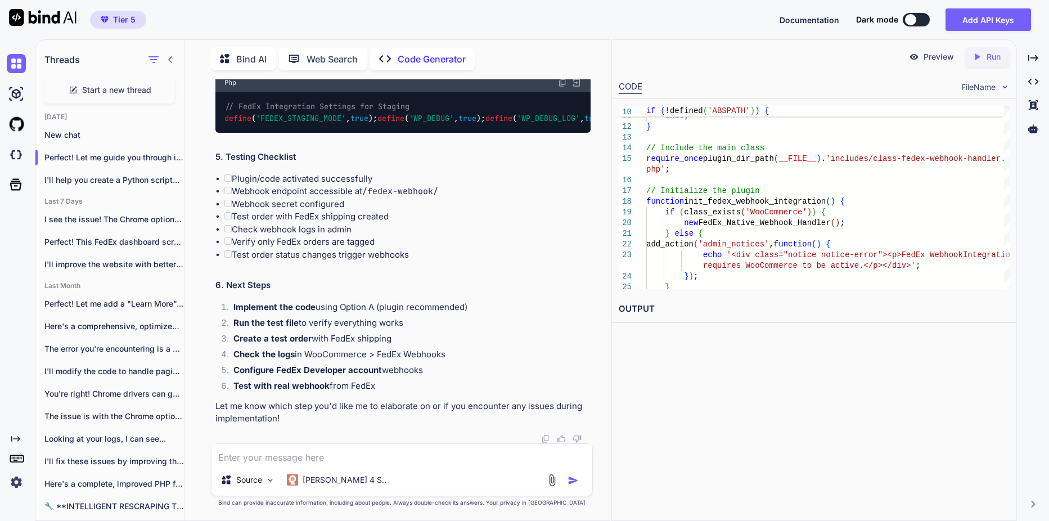
scroll to position [26171, 0]
click at [300, 191] on li "Webhook endpoint accessible at /fedex-webhook/" at bounding box center [407, 191] width 366 height 13
click at [304, 459] on textarea at bounding box center [401, 454] width 381 height 20
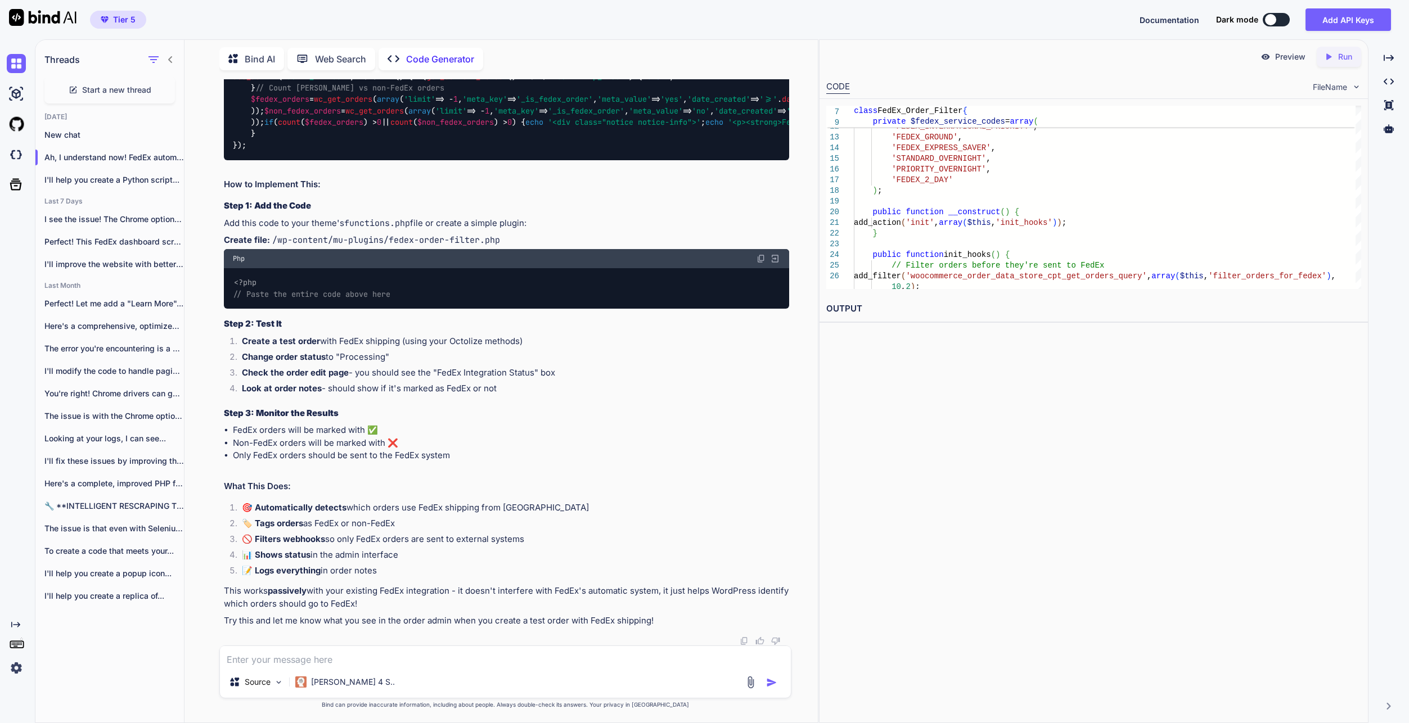
scroll to position [30436, 0]
drag, startPoint x: 390, startPoint y: 353, endPoint x: 522, endPoint y: 351, distance: 132.2
click at [522, 247] on p "Create file: /wp-content/mu-plugins/fedex-order-filter.php" at bounding box center [506, 240] width 565 height 13
copy code "fedex-order-filter.php"
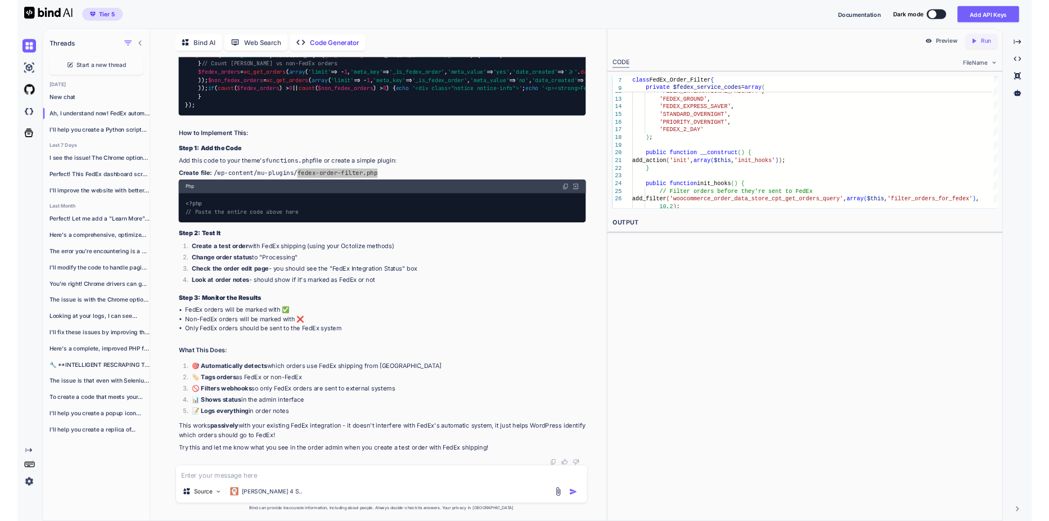
scroll to position [30548, 0]
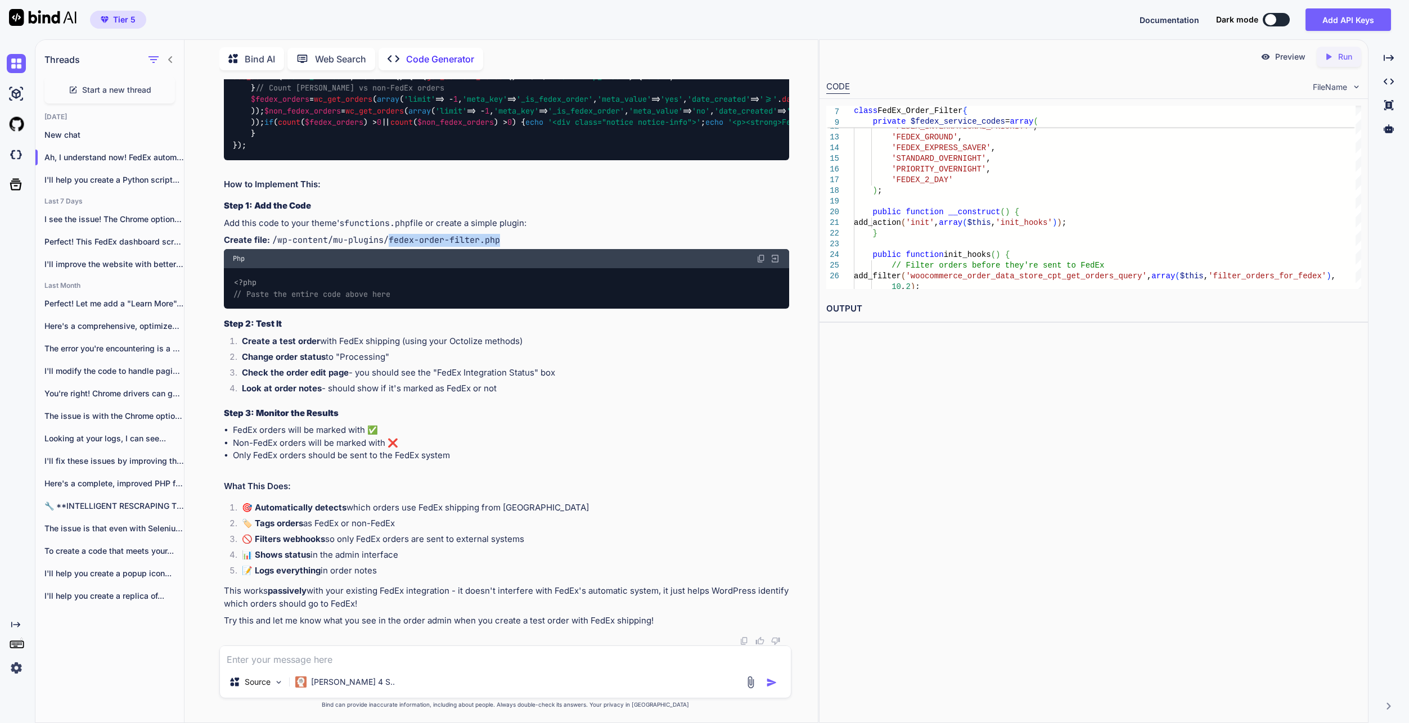
click at [651, 396] on li "Look at order notes - should show if it's marked as FedEx or not" at bounding box center [511, 390] width 556 height 16
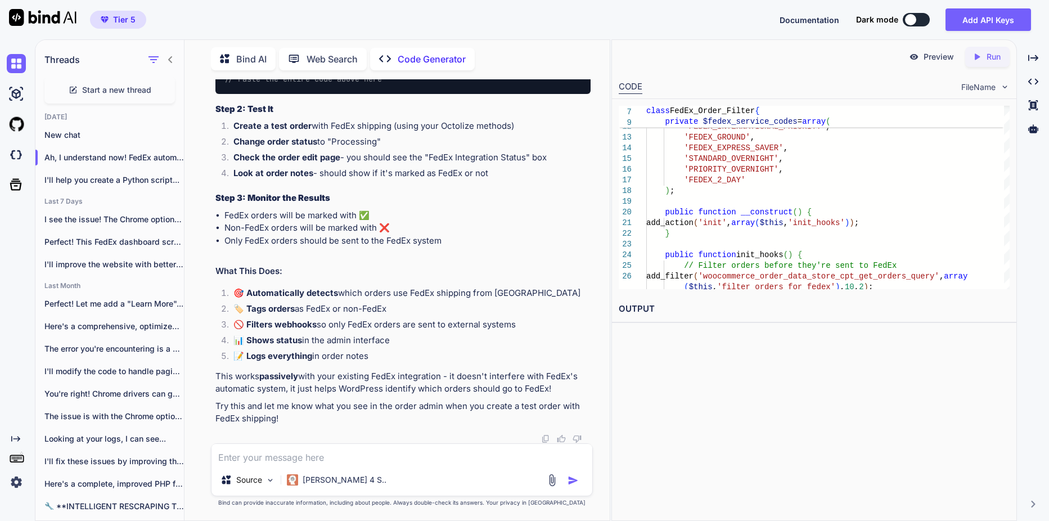
scroll to position [30811, 0]
